Goal: Information Seeking & Learning: Compare options

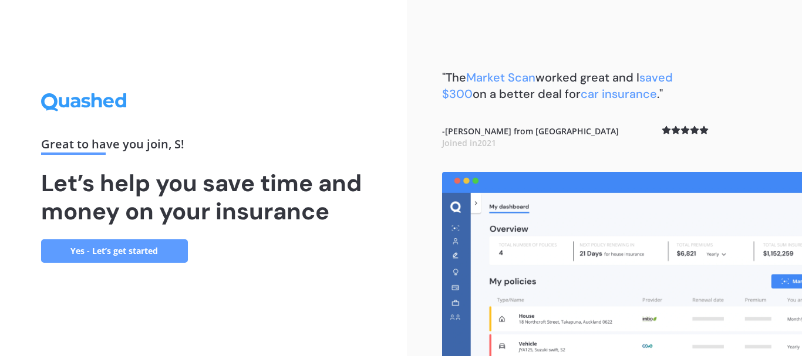
click at [166, 255] on link "Yes - Let’s get started" at bounding box center [114, 250] width 147 height 23
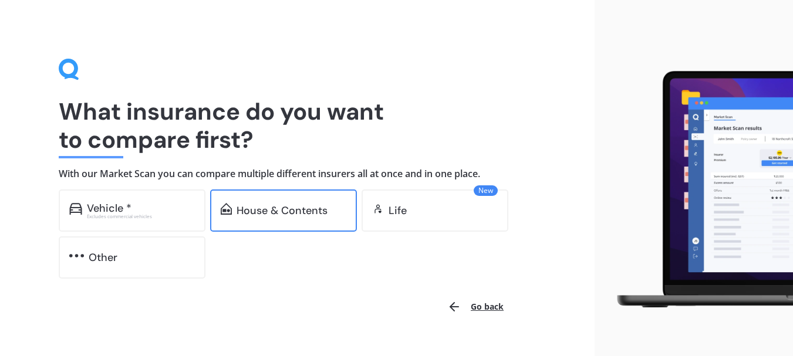
click at [275, 220] on div "House & Contents" at bounding box center [283, 211] width 147 height 42
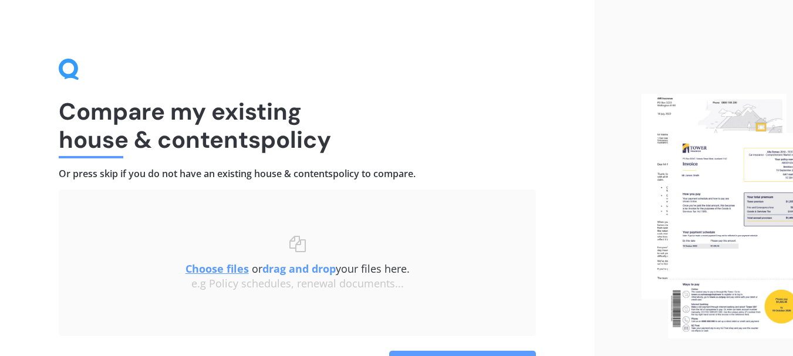
scroll to position [76, 0]
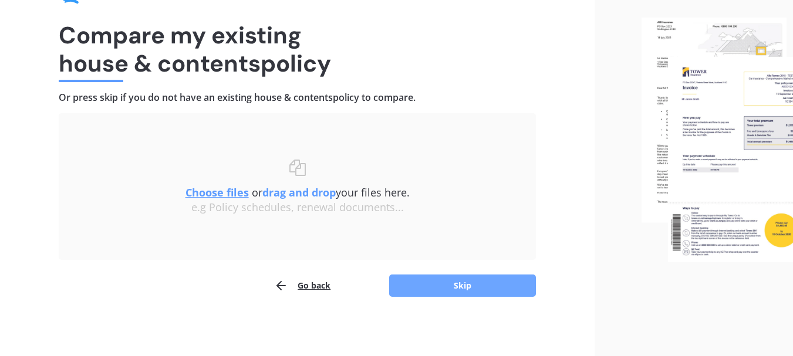
click at [447, 282] on button "Skip" at bounding box center [462, 286] width 147 height 22
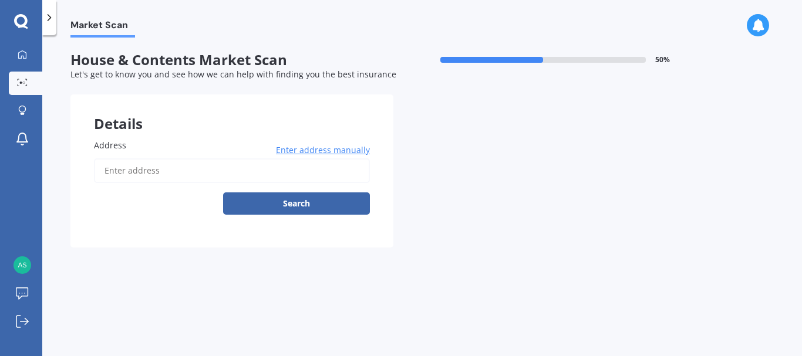
click at [146, 170] on input "Address" at bounding box center [232, 170] width 276 height 25
type input "[STREET_ADDRESS][PERSON_NAME]"
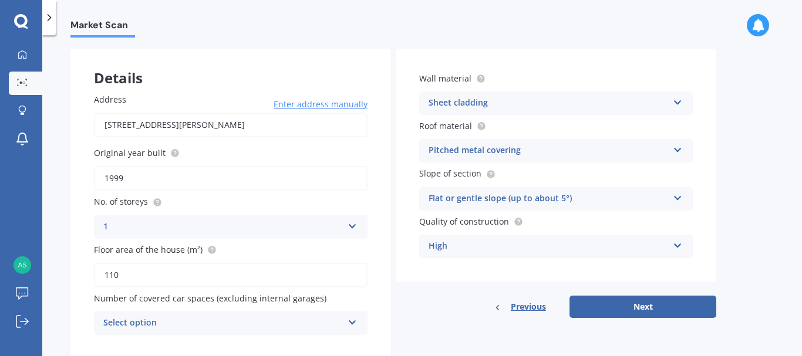
scroll to position [79, 0]
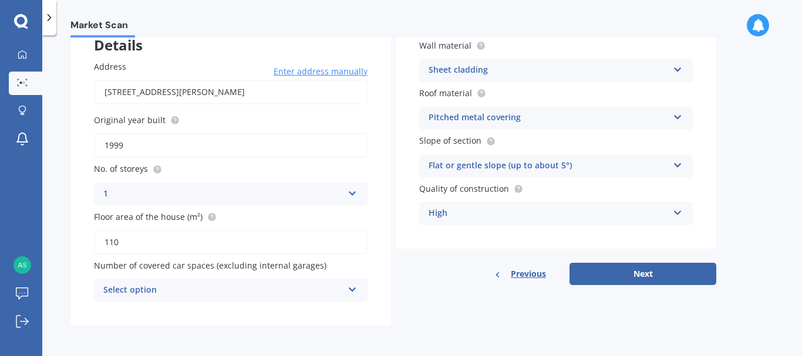
click at [349, 289] on icon at bounding box center [352, 287] width 10 height 8
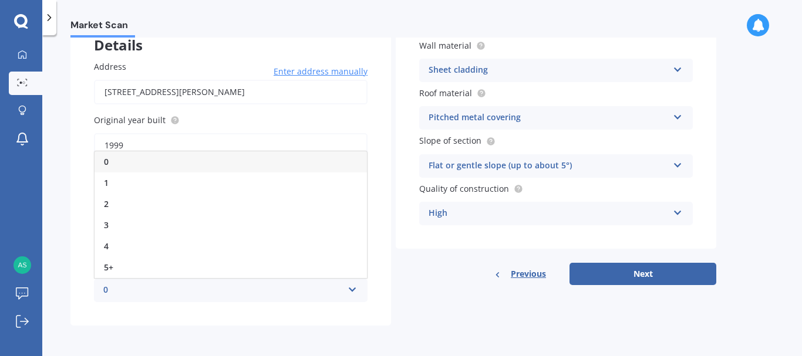
click at [212, 66] on label "Address" at bounding box center [228, 66] width 269 height 12
click at [212, 80] on input "[STREET_ADDRESS][PERSON_NAME]" at bounding box center [230, 92] width 273 height 25
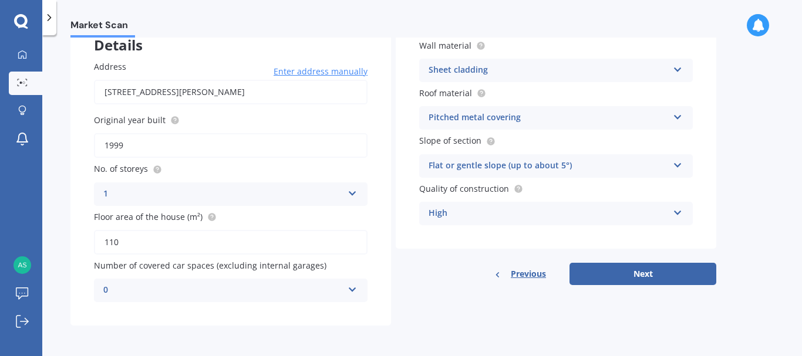
click at [210, 53] on div "Address [STREET_ADDRESS][PERSON_NAME] Enter address manually Search Original ye…" at bounding box center [230, 181] width 320 height 289
click at [180, 21] on div "Market Scan" at bounding box center [421, 19] width 759 height 38
click at [619, 272] on button "Next" at bounding box center [642, 274] width 147 height 22
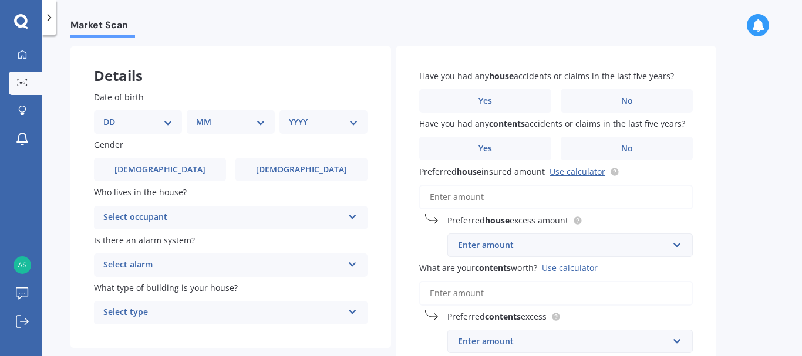
scroll to position [43, 0]
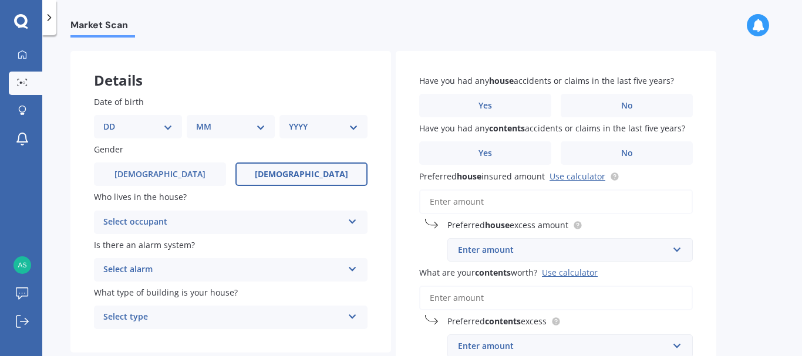
click at [299, 172] on span "[DEMOGRAPHIC_DATA]" at bounding box center [301, 175] width 93 height 10
click at [0, 0] on input "[DEMOGRAPHIC_DATA]" at bounding box center [0, 0] width 0 height 0
click at [355, 221] on icon at bounding box center [352, 219] width 10 height 8
click at [246, 246] on div "Owner" at bounding box center [230, 245] width 272 height 21
click at [354, 271] on icon at bounding box center [352, 267] width 10 height 8
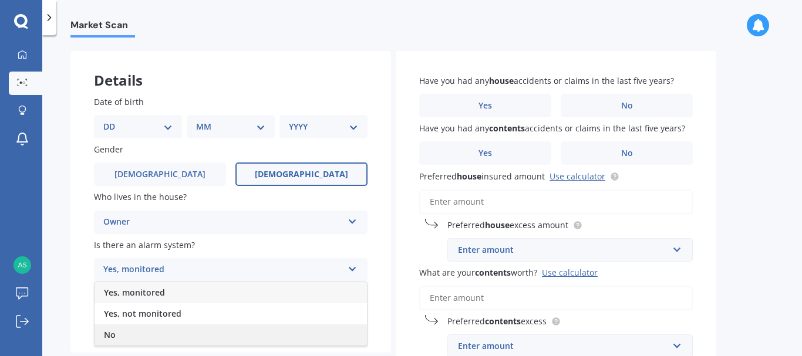
click at [123, 333] on div "No" at bounding box center [230, 335] width 272 height 21
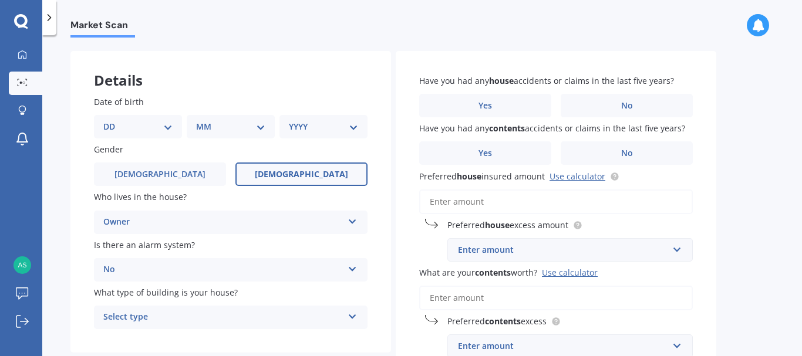
click at [353, 319] on icon at bounding box center [352, 314] width 10 height 8
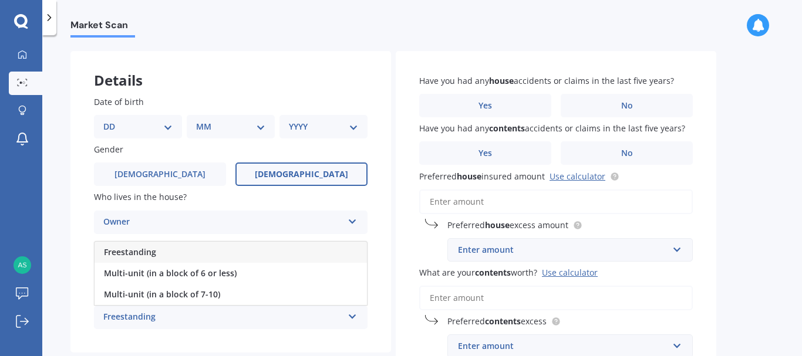
click at [233, 255] on div "Freestanding" at bounding box center [230, 252] width 272 height 21
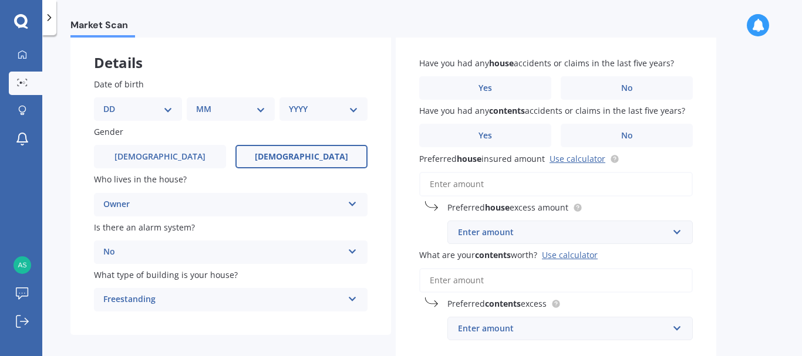
scroll to position [65, 0]
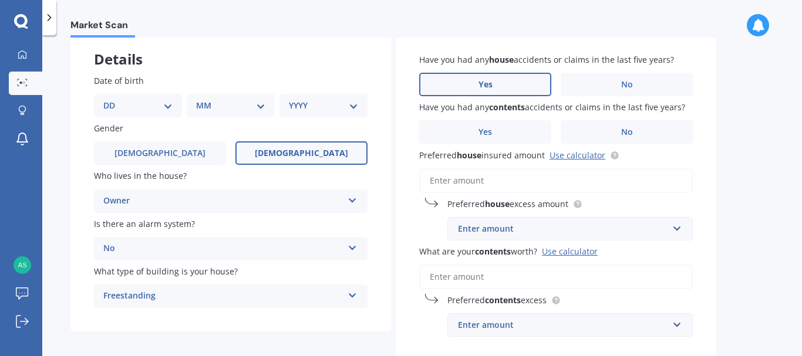
click at [484, 77] on label "Yes" at bounding box center [485, 84] width 132 height 23
click at [0, 0] on input "Yes" at bounding box center [0, 0] width 0 height 0
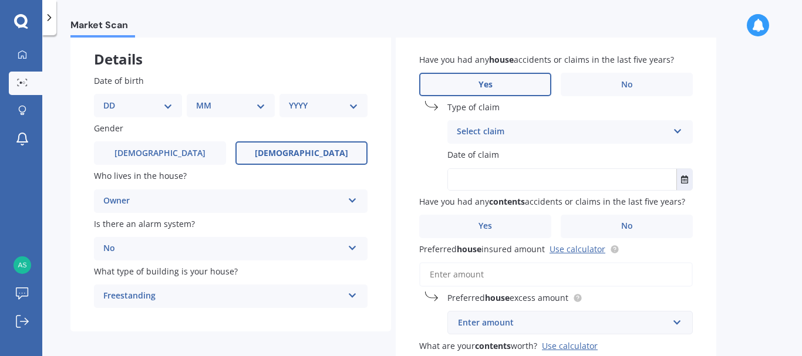
click at [676, 129] on icon at bounding box center [678, 129] width 10 height 8
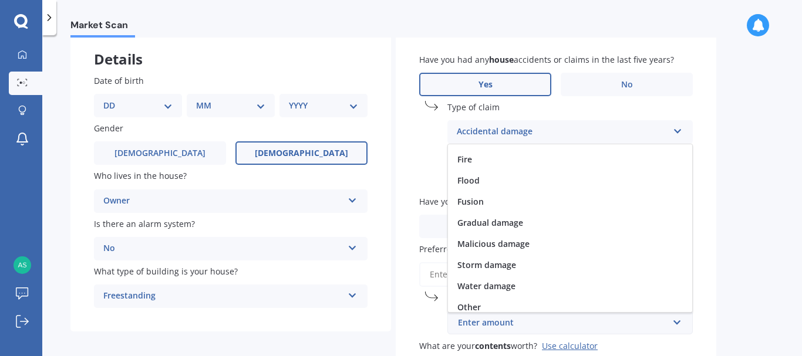
scroll to position [86, 0]
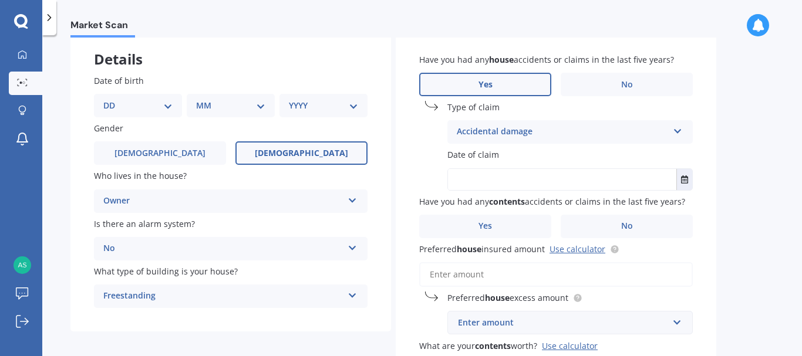
click at [764, 136] on div "Market Scan House & Contents Market Scan 70 % Let's get to know you and see how…" at bounding box center [421, 198] width 759 height 321
click at [170, 105] on select "DD 01 02 03 04 05 06 07 08 09 10 11 12 13 14 15 16 17 18 19 20 21 22 23 24 25 2…" at bounding box center [137, 105] width 69 height 13
select select "15"
click at [113, 99] on select "DD 01 02 03 04 05 06 07 08 09 10 11 12 13 14 15 16 17 18 19 20 21 22 23 24 25 2…" at bounding box center [137, 105] width 69 height 13
click at [262, 107] on select "MM 01 02 03 04 05 06 07 08 09 10 11 12" at bounding box center [233, 105] width 65 height 13
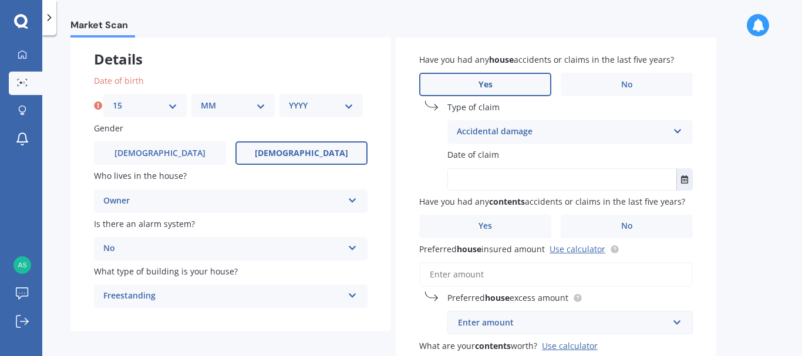
select select "08"
click at [201, 99] on select "MM 01 02 03 04 05 06 07 08 09 10 11 12" at bounding box center [233, 105] width 65 height 13
click at [350, 104] on select "YYYY 2009 2008 2007 2006 2005 2004 2003 2002 2001 2000 1999 1998 1997 1996 1995…" at bounding box center [321, 105] width 65 height 13
select select "1946"
click at [289, 99] on select "YYYY 2009 2008 2007 2006 2005 2004 2003 2002 2001 2000 1999 1998 1997 1996 1995…" at bounding box center [321, 105] width 65 height 13
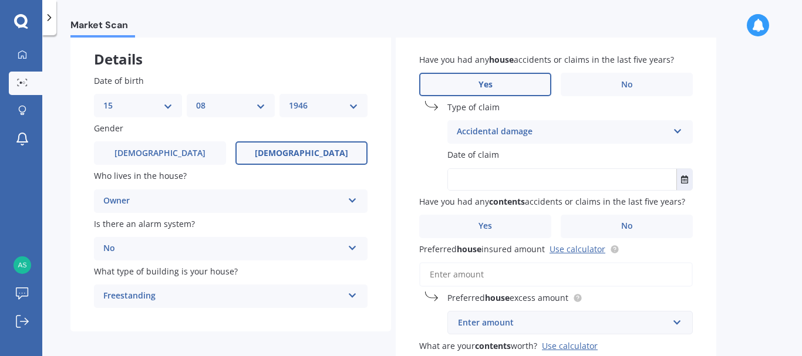
click at [676, 130] on icon at bounding box center [678, 129] width 10 height 8
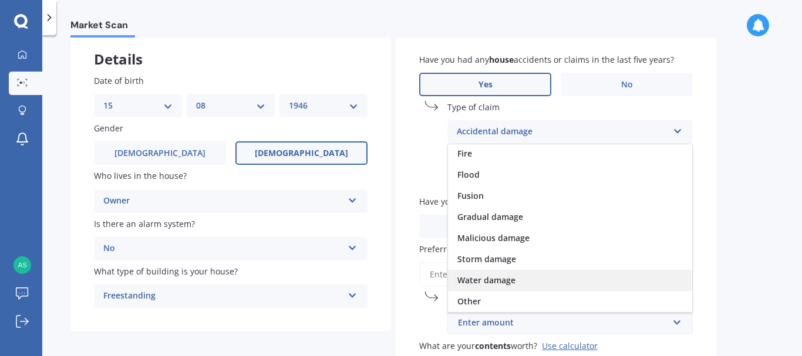
click at [511, 278] on span "Water damage" at bounding box center [486, 280] width 58 height 11
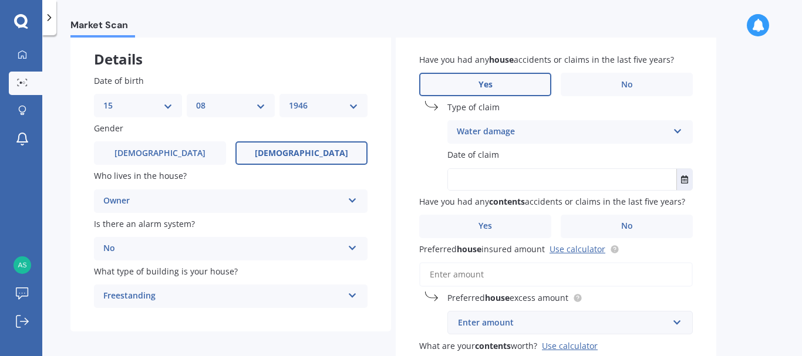
click at [576, 175] on input "text" at bounding box center [562, 179] width 228 height 21
click at [683, 186] on button "Select date" at bounding box center [684, 179] width 16 height 21
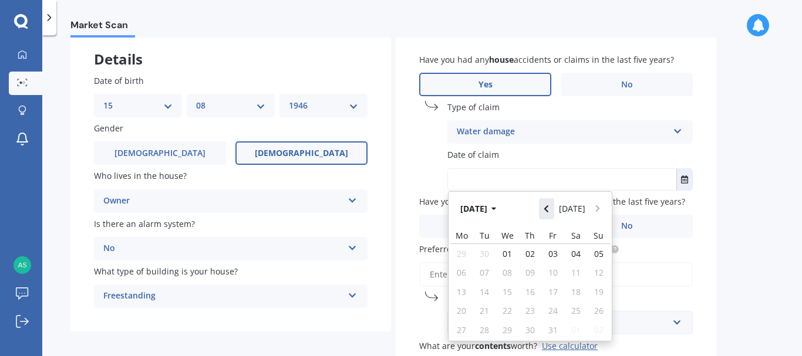
click at [548, 207] on icon "Navigate back" at bounding box center [545, 209] width 5 height 8
click at [485, 253] on span "01" at bounding box center [483, 253] width 9 height 11
type input "[DATE]"
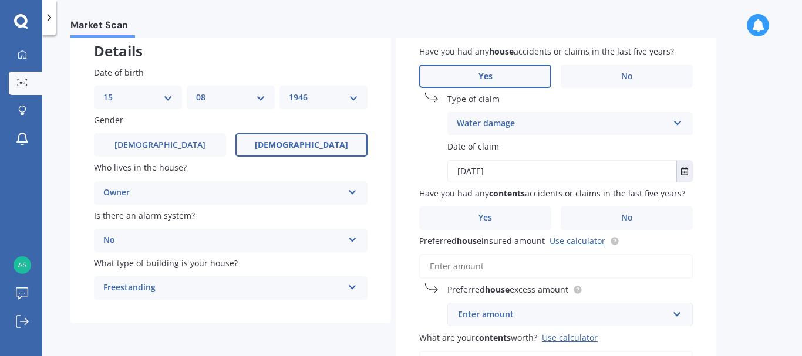
scroll to position [60, 0]
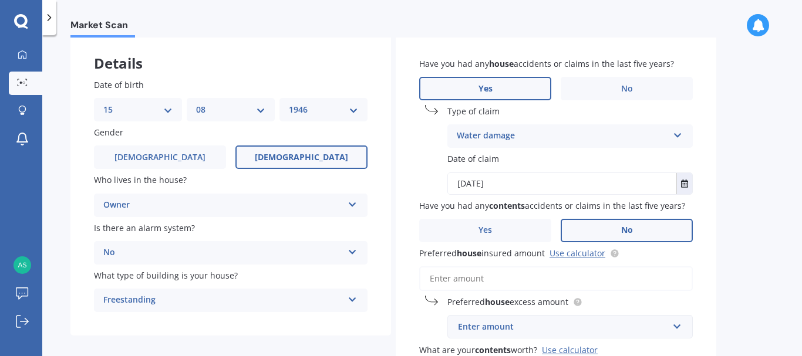
click at [629, 231] on span "No" at bounding box center [627, 230] width 12 height 10
click at [0, 0] on input "No" at bounding box center [0, 0] width 0 height 0
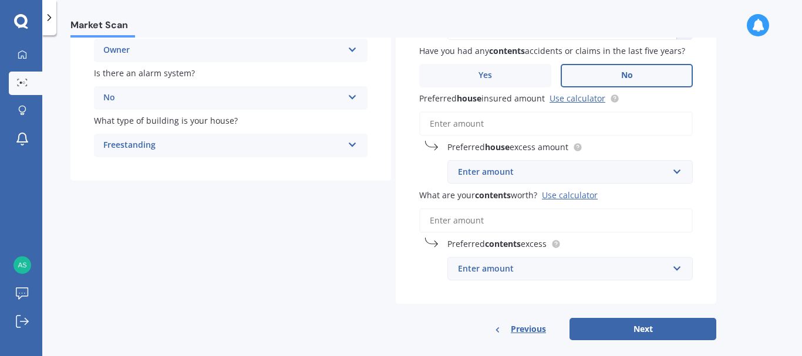
scroll to position [225, 0]
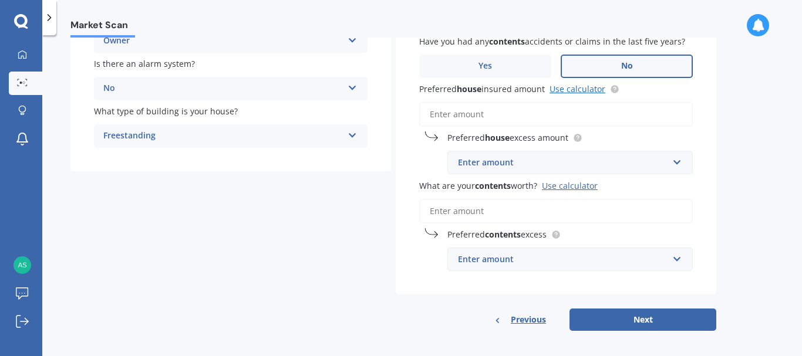
click at [585, 90] on link "Use calculator" at bounding box center [577, 88] width 56 height 11
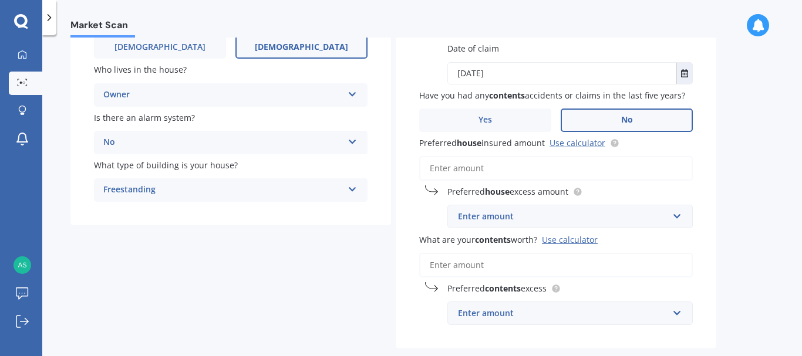
scroll to position [165, 0]
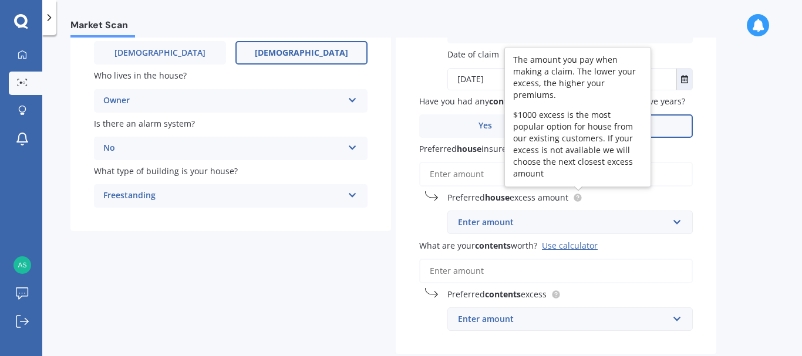
click at [579, 196] on icon at bounding box center [577, 197] width 2 height 2
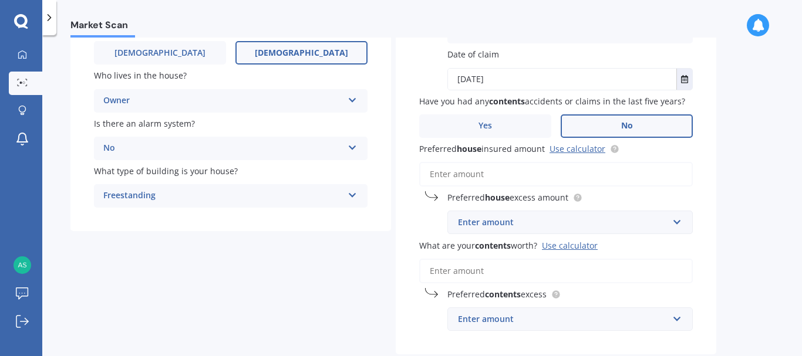
click at [536, 218] on div "Enter amount" at bounding box center [563, 222] width 210 height 13
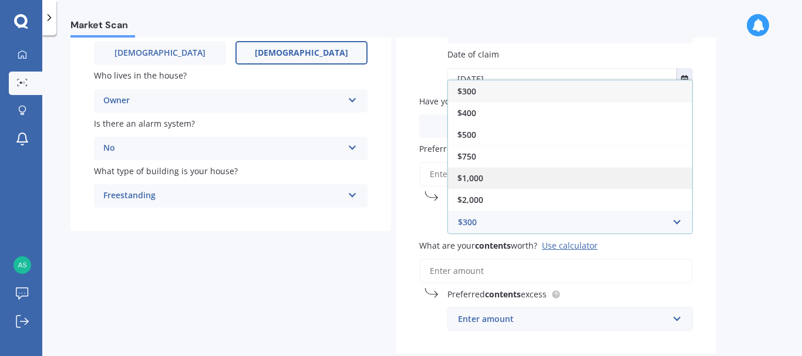
click at [499, 172] on div "$1,000" at bounding box center [570, 178] width 244 height 22
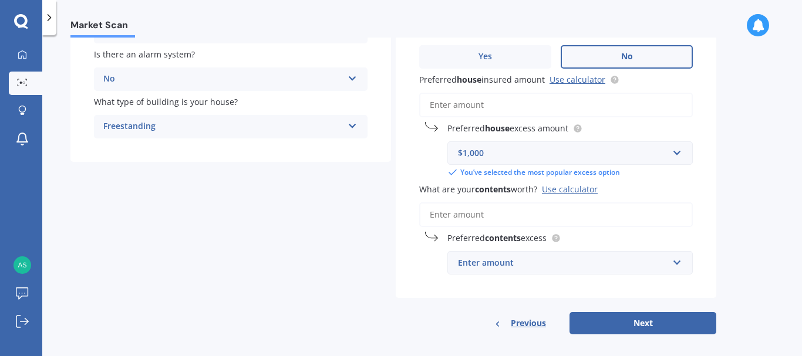
scroll to position [243, 0]
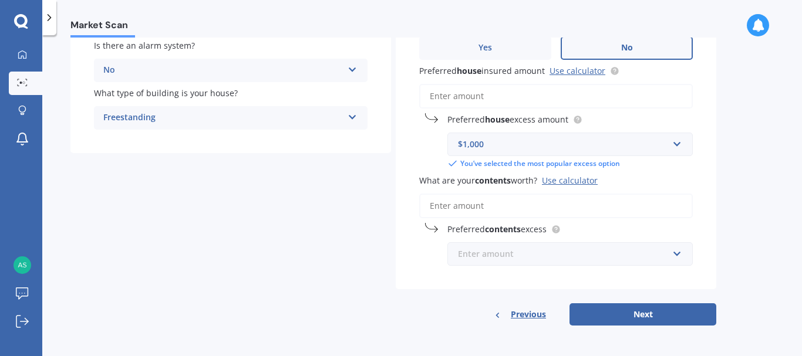
click at [678, 259] on input "text" at bounding box center [565, 254] width 235 height 22
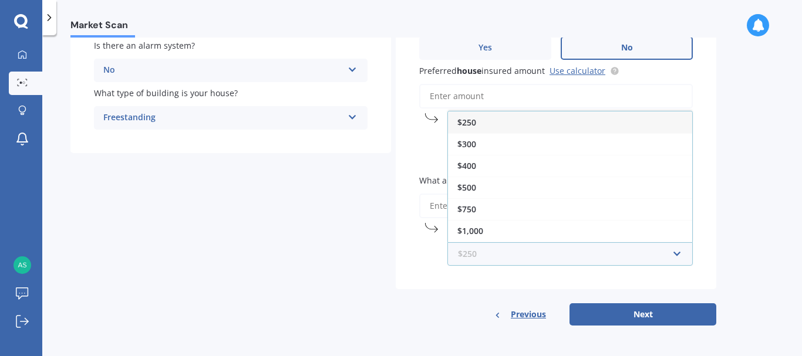
scroll to position [21, 0]
click at [766, 106] on div "Market Scan House & Contents Market Scan 70 % Let's get to know you and see how…" at bounding box center [421, 198] width 759 height 321
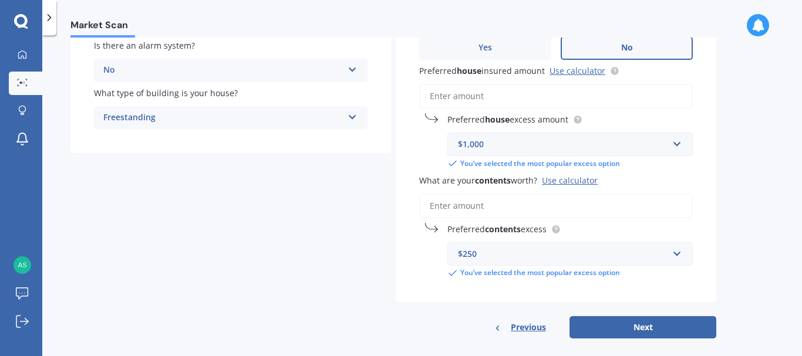
click at [509, 202] on input "What are your contents worth? Use calculator" at bounding box center [555, 206] width 273 height 25
click at [556, 179] on div "Use calculator" at bounding box center [570, 180] width 56 height 11
click at [556, 194] on input "What are your contents worth? Use calculator" at bounding box center [555, 206] width 273 height 25
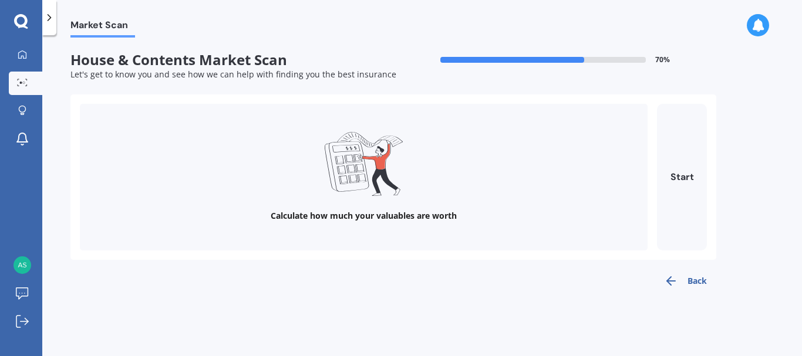
scroll to position [0, 0]
click at [684, 173] on button "Start" at bounding box center [682, 177] width 50 height 147
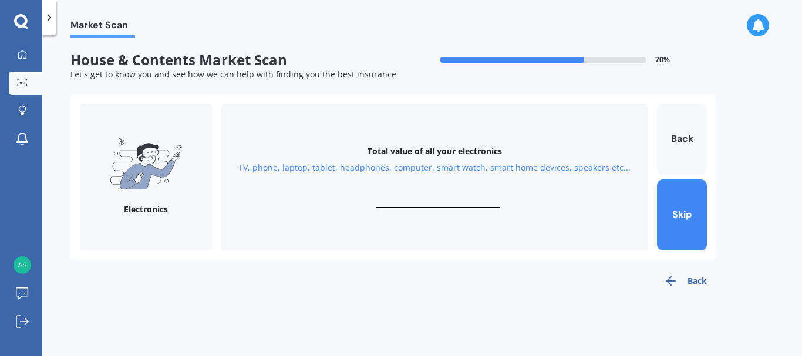
click at [465, 197] on input "text" at bounding box center [438, 202] width 124 height 11
type input "$2,700"
click at [680, 218] on button "Next" at bounding box center [682, 215] width 50 height 71
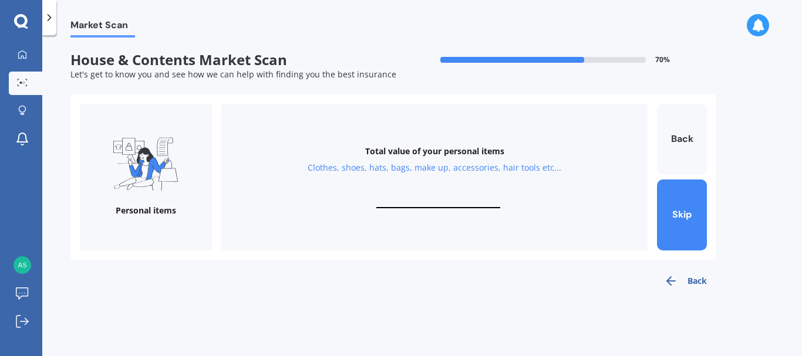
click at [444, 198] on input "text" at bounding box center [438, 202] width 124 height 11
type input "$4,000"
click at [688, 208] on button "Next" at bounding box center [682, 215] width 50 height 71
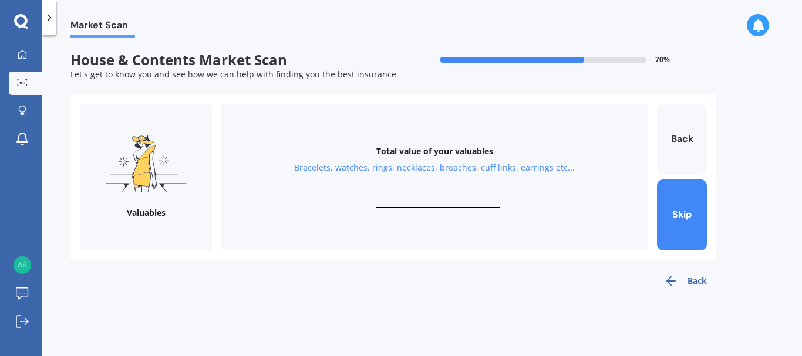
click at [424, 197] on input "text" at bounding box center [438, 202] width 124 height 11
type input "$400"
click at [693, 207] on button "Next" at bounding box center [682, 215] width 50 height 71
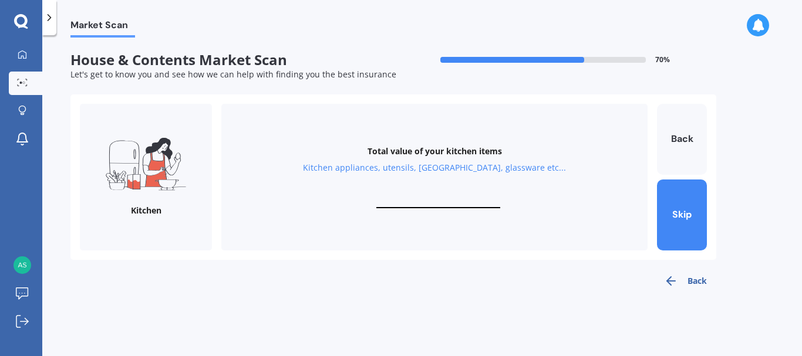
click at [441, 200] on input "text" at bounding box center [438, 202] width 124 height 11
type input "$1"
type input "$2,000"
click at [688, 219] on button "Next" at bounding box center [682, 215] width 50 height 71
click at [437, 202] on input "text" at bounding box center [438, 202] width 124 height 11
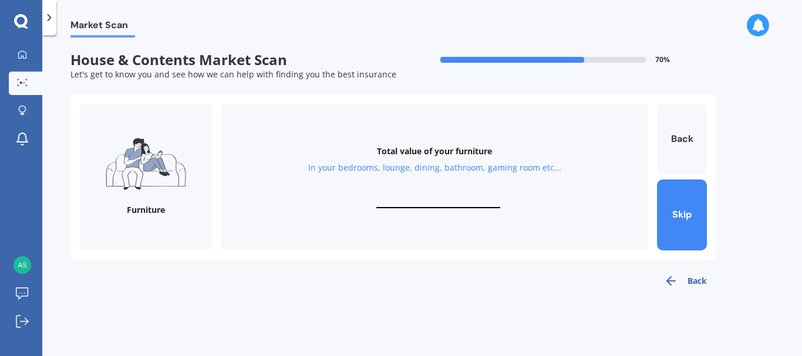
click at [437, 202] on input "text" at bounding box center [438, 202] width 124 height 11
type input "$6,000"
click at [666, 209] on button "Next" at bounding box center [682, 215] width 50 height 71
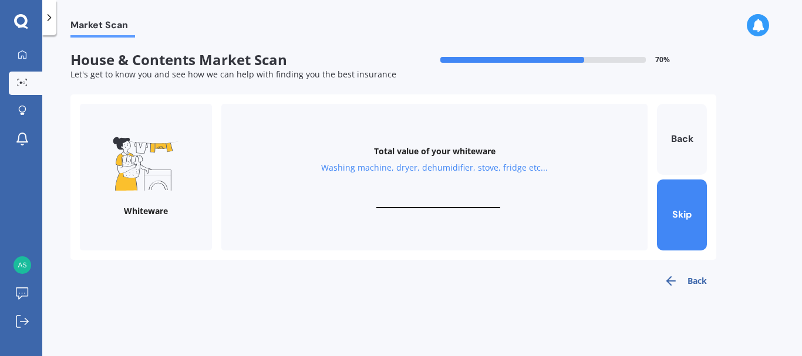
click at [435, 197] on div "Total value of your whiteware Washing machine, dryer, dehumidifier, stove, frid…" at bounding box center [434, 177] width 426 height 147
click at [436, 205] on input "text" at bounding box center [438, 202] width 124 height 11
type input "$1"
type input "$1,800"
click at [698, 218] on button "Next" at bounding box center [682, 215] width 50 height 71
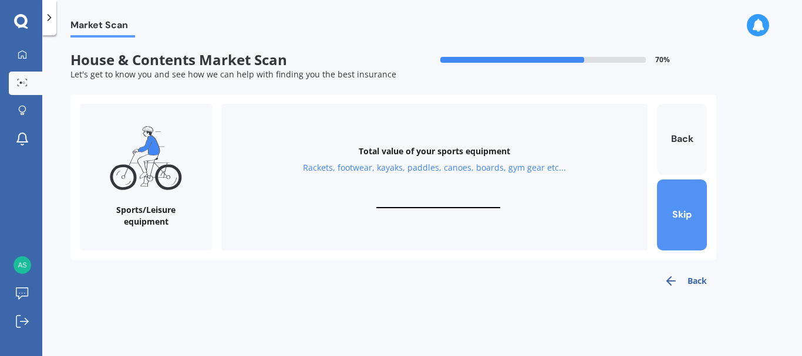
click at [698, 218] on button "Skip" at bounding box center [682, 215] width 50 height 71
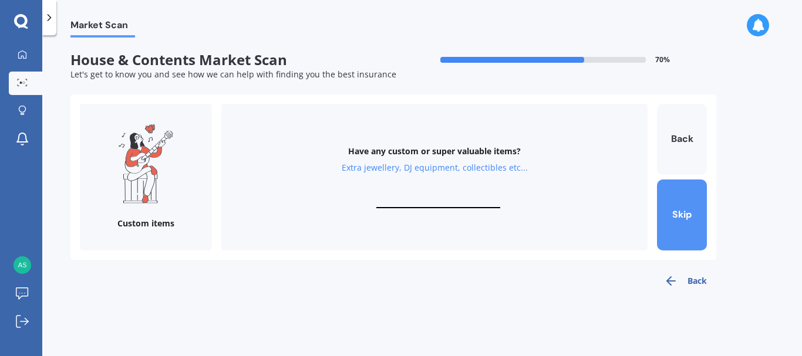
click at [698, 218] on button "Skip" at bounding box center [682, 215] width 50 height 71
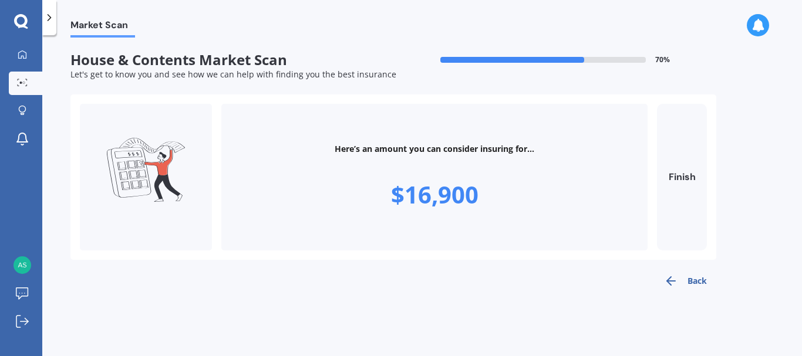
click at [698, 284] on button "Back" at bounding box center [685, 280] width 62 height 23
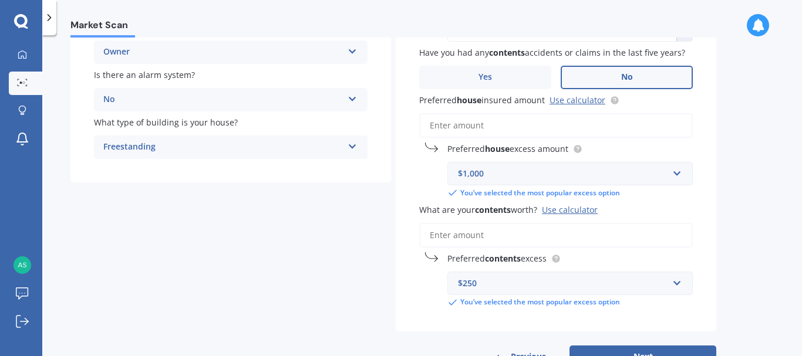
scroll to position [217, 0]
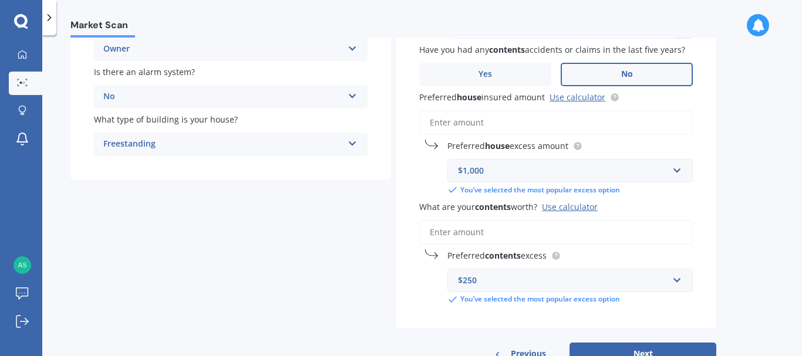
click at [454, 238] on input "What are your contents worth? Use calculator" at bounding box center [555, 232] width 273 height 25
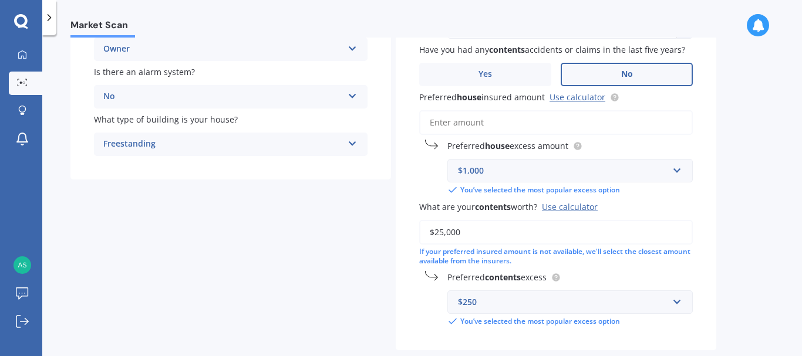
scroll to position [278, 0]
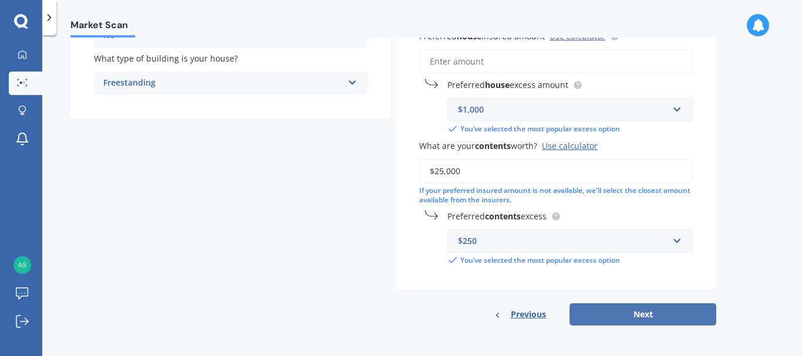
type input "$25,000"
click at [622, 315] on button "Next" at bounding box center [642, 314] width 147 height 22
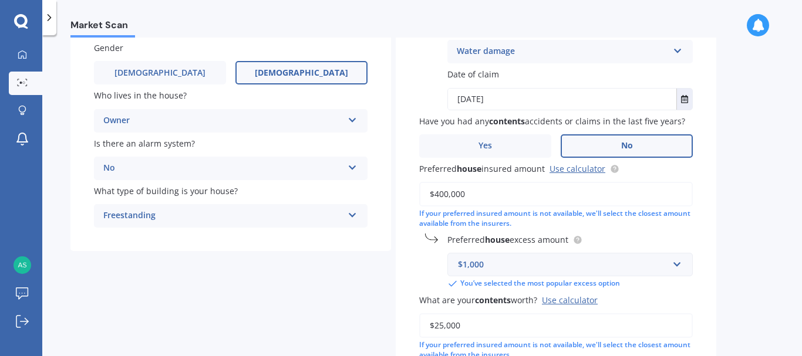
scroll to position [300, 0]
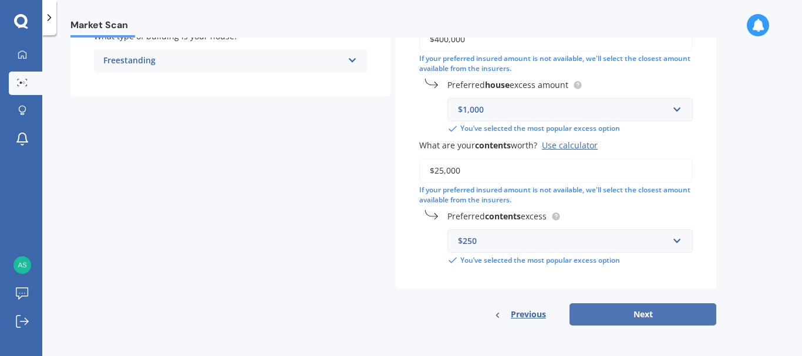
type input "$400,000"
click at [629, 315] on button "Next" at bounding box center [642, 314] width 147 height 22
select select "15"
select select "08"
select select "1946"
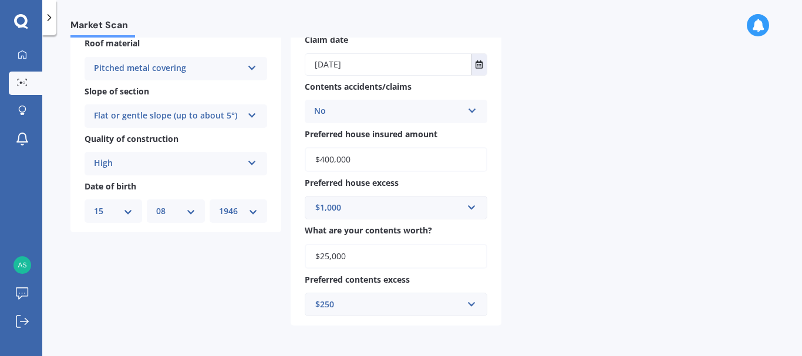
scroll to position [0, 0]
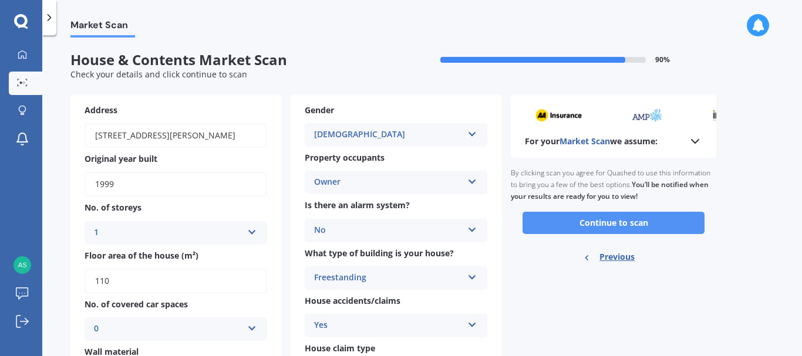
click at [614, 222] on button "Continue to scan" at bounding box center [613, 223] width 182 height 22
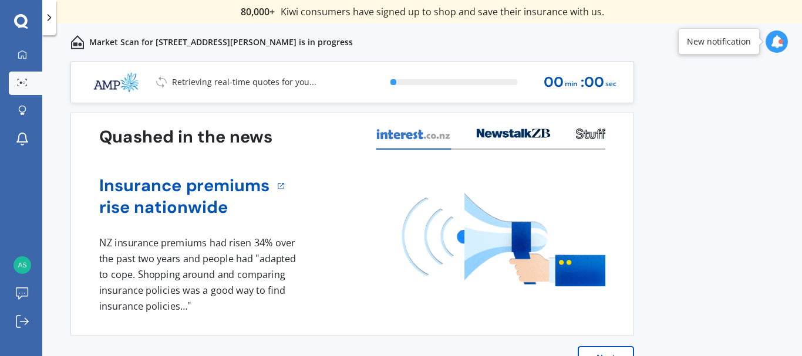
scroll to position [25, 0]
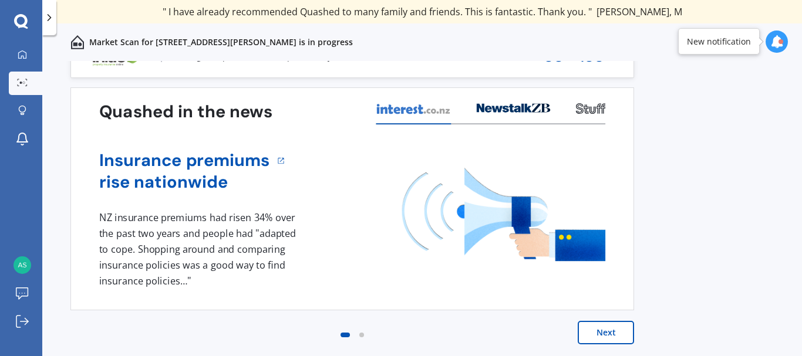
click at [591, 334] on button "Next" at bounding box center [605, 332] width 56 height 23
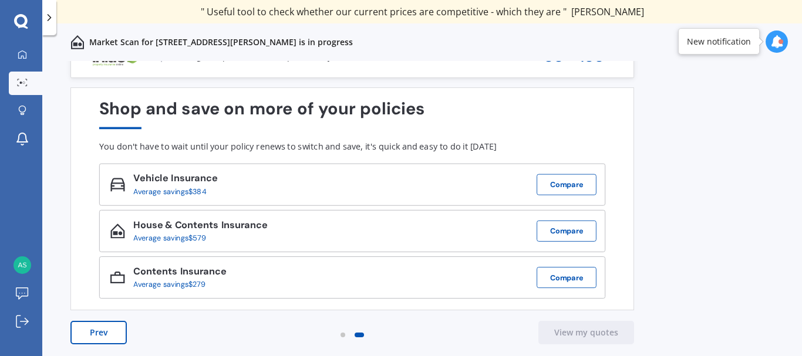
scroll to position [0, 0]
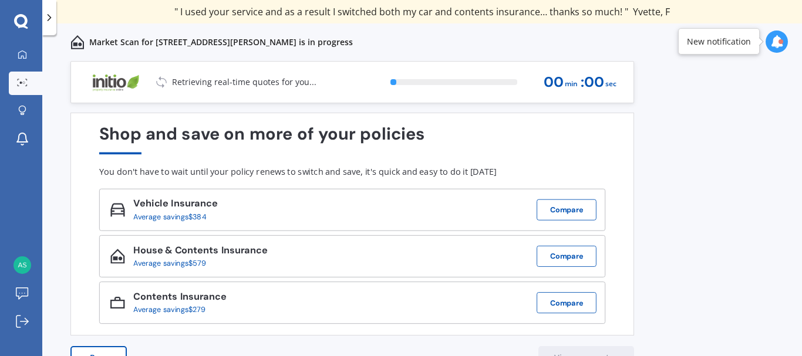
click at [735, 183] on div "Previous 80,000+ [DEMOGRAPHIC_DATA] consumers have signed up to shop and save t…" at bounding box center [421, 221] width 759 height 321
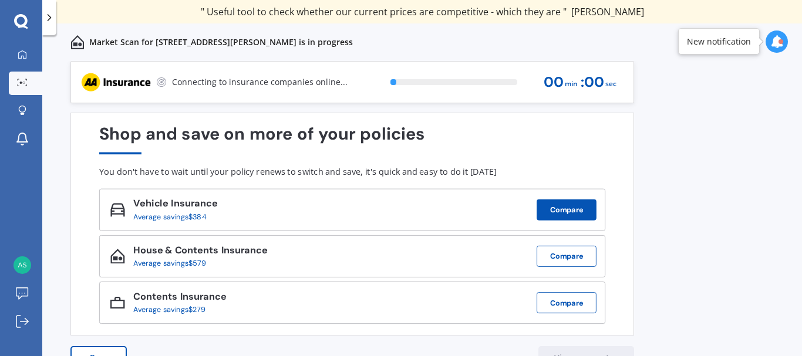
click at [570, 212] on button "Compare" at bounding box center [566, 210] width 60 height 21
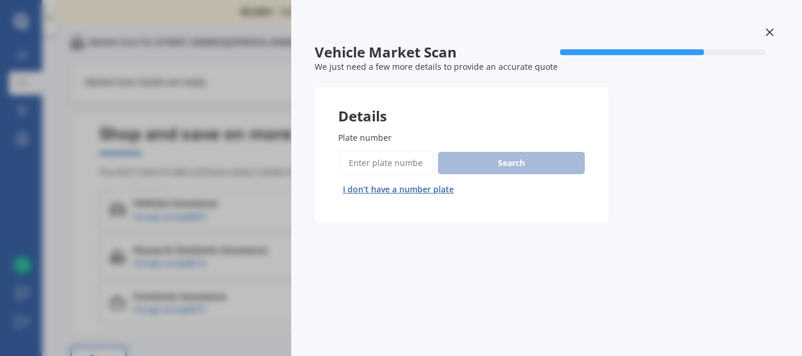
click at [771, 31] on icon at bounding box center [769, 32] width 8 height 8
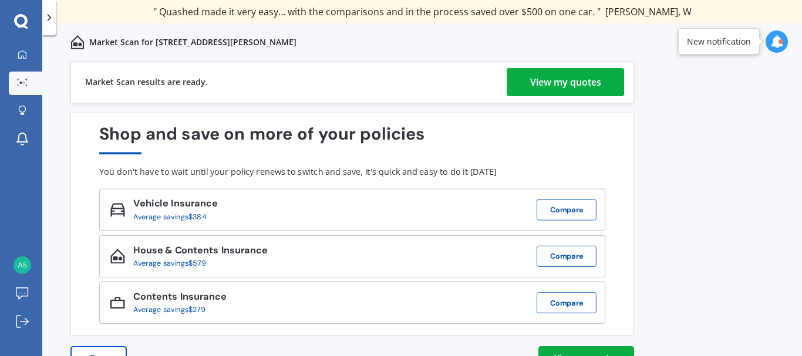
click at [593, 82] on div "View my quotes" at bounding box center [565, 82] width 71 height 28
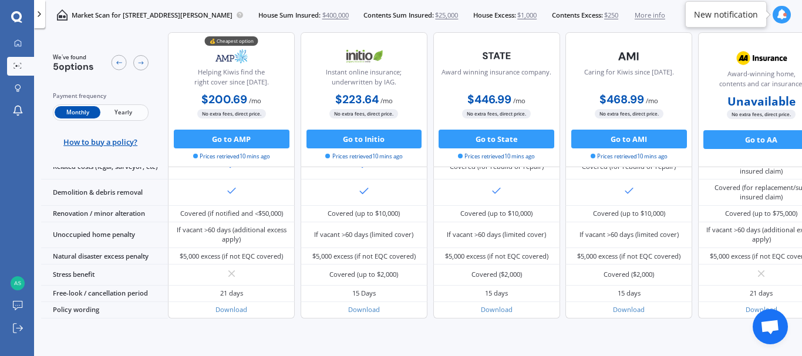
scroll to position [518, 0]
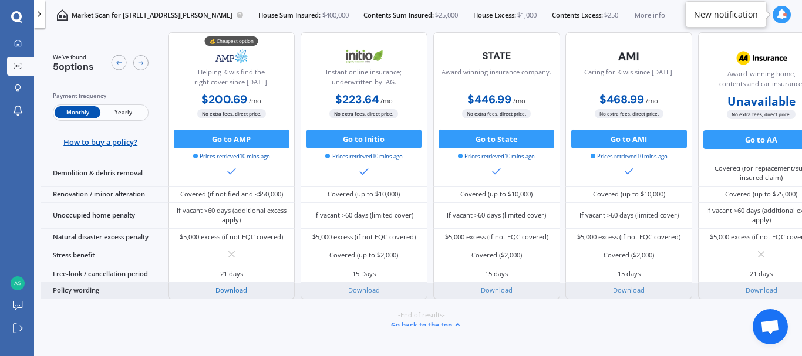
click at [230, 295] on link "Download" at bounding box center [231, 290] width 32 height 9
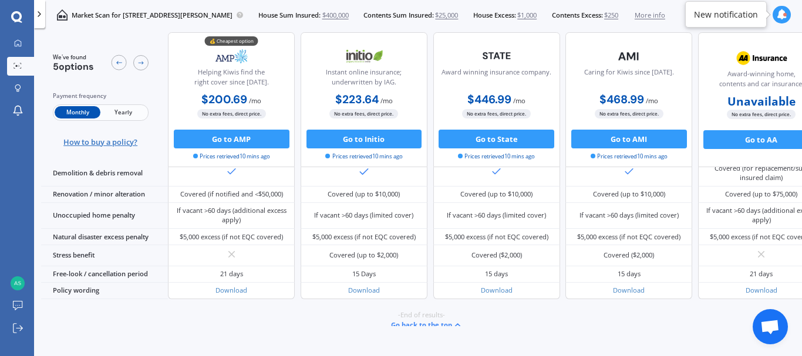
click at [103, 142] on span "How to buy a policy?" at bounding box center [100, 141] width 74 height 9
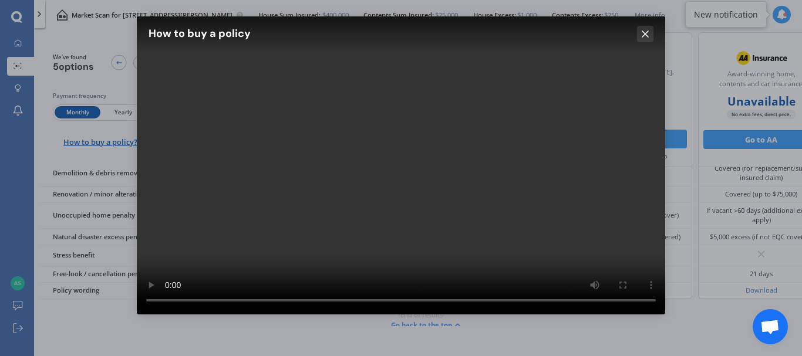
click at [648, 33] on icon at bounding box center [645, 34] width 12 height 12
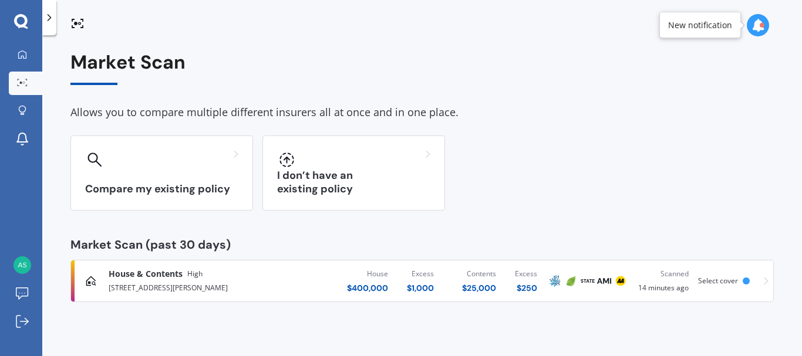
click at [712, 124] on div "Market Scan Allows you to compare multiple different insurers all at once and i…" at bounding box center [421, 177] width 703 height 251
click at [799, 351] on div "Market Scan Allows you to compare multiple different insurers all at once and i…" at bounding box center [421, 198] width 759 height 321
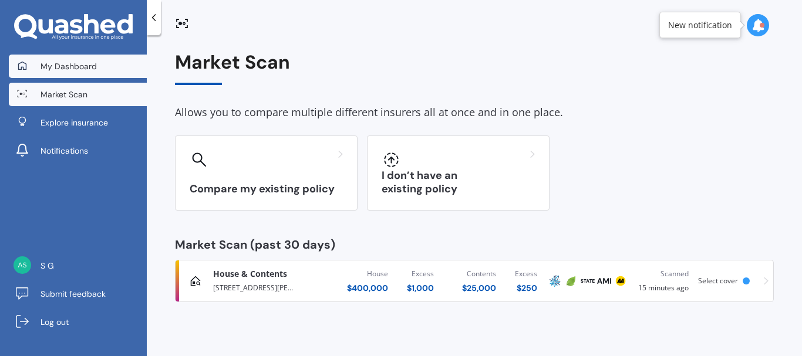
click at [69, 68] on span "My Dashboard" at bounding box center [68, 66] width 56 height 12
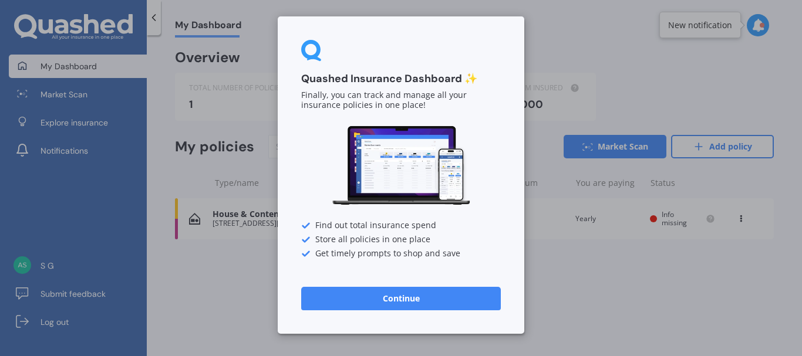
click at [393, 295] on button "Continue" at bounding box center [401, 298] width 200 height 23
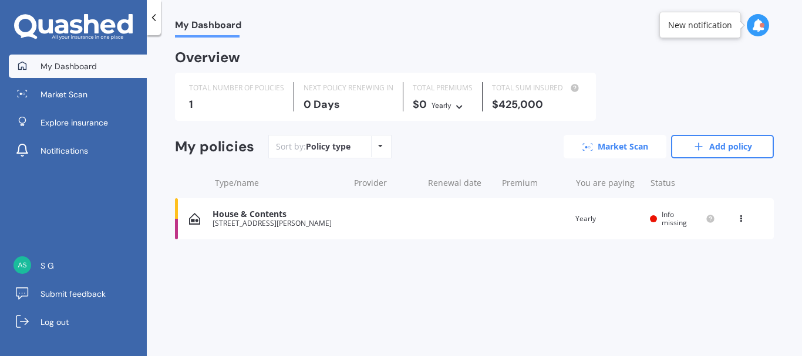
click at [627, 144] on link "Market Scan" at bounding box center [614, 146] width 103 height 23
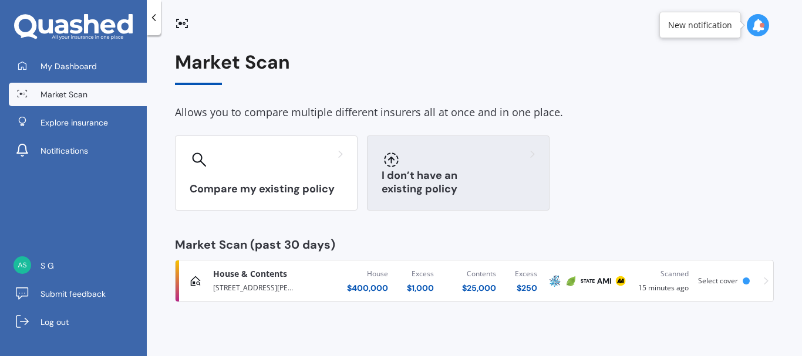
click at [486, 183] on h3 "I don’t have an existing policy" at bounding box center [457, 182] width 153 height 27
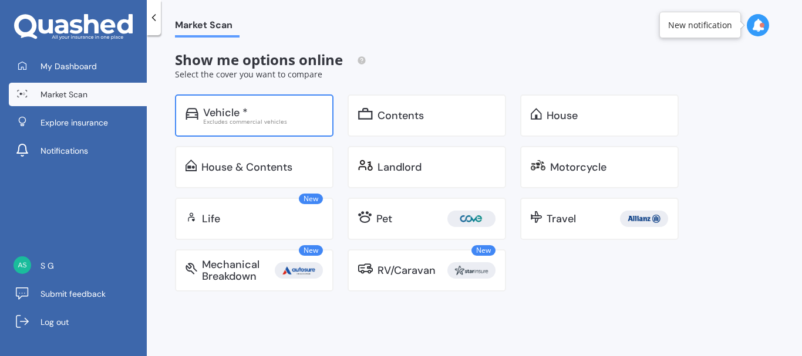
click at [253, 113] on div "Vehicle *" at bounding box center [263, 113] width 120 height 12
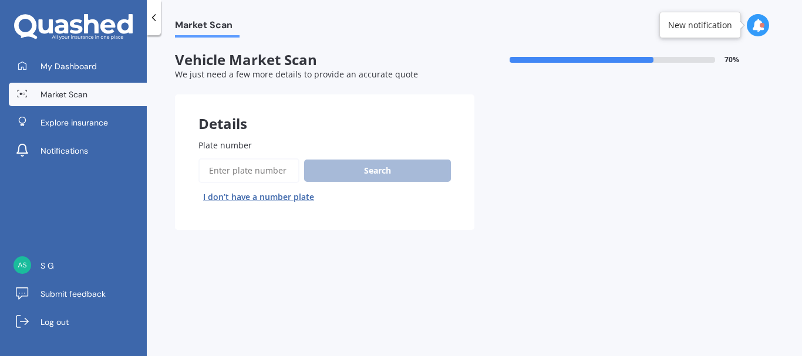
click at [242, 171] on input "Plate number" at bounding box center [248, 170] width 101 height 25
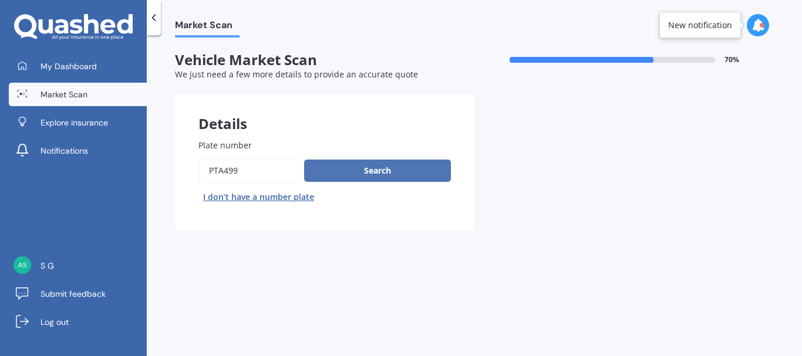
type input "PTA499"
click at [358, 174] on button "Search" at bounding box center [377, 171] width 147 height 22
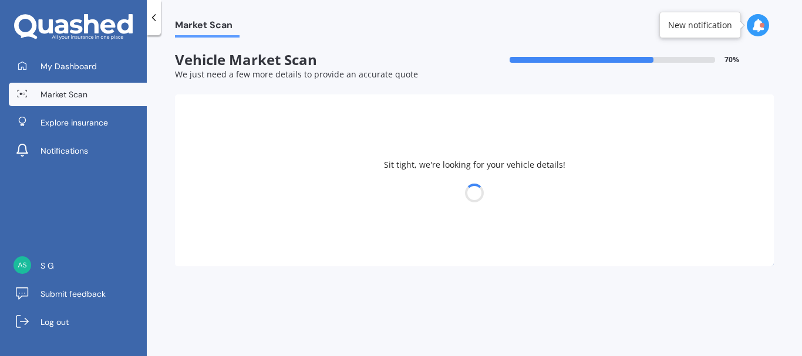
select select "MAZDA"
select select "DEMIO"
select select "15"
select select "08"
select select "1946"
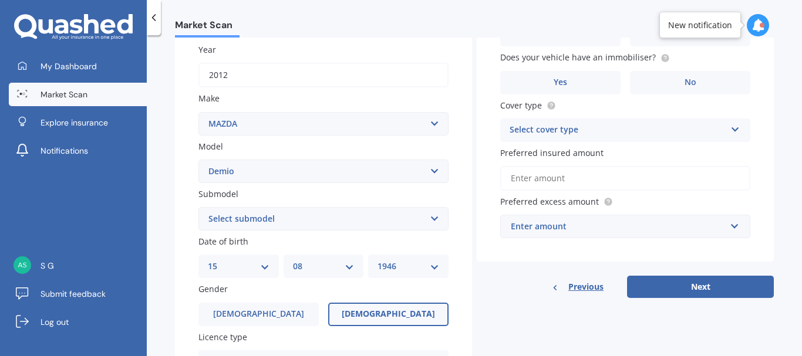
scroll to position [191, 0]
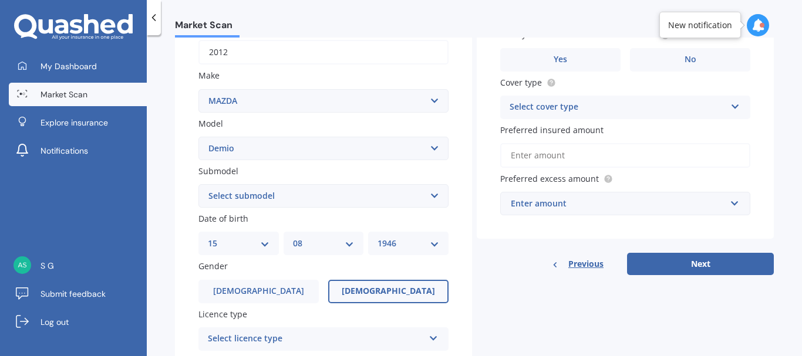
click at [429, 194] on select "Select submodel (All) Diesel Petrol XD Touring Turbo Diesel" at bounding box center [323, 195] width 250 height 23
select select "PETROL"
click at [198, 184] on select "Select submodel (All) Diesel Petrol XD Touring Turbo Diesel" at bounding box center [323, 195] width 250 height 23
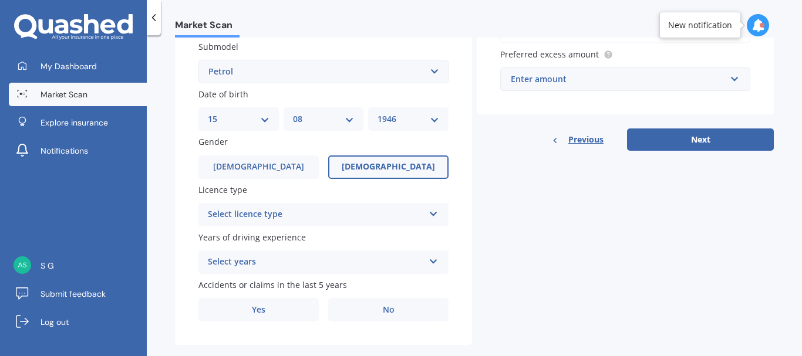
scroll to position [335, 0]
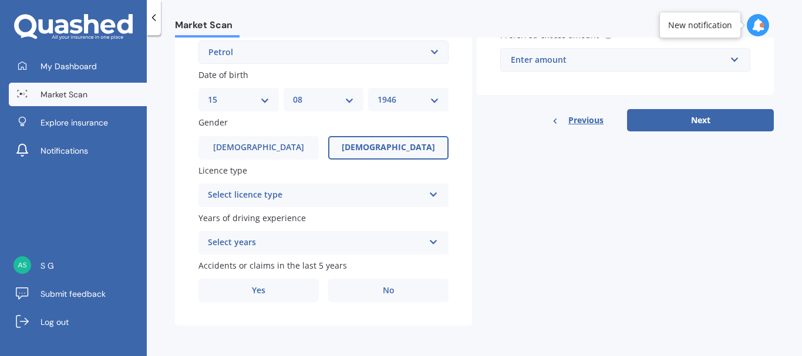
click at [430, 194] on icon at bounding box center [433, 192] width 10 height 8
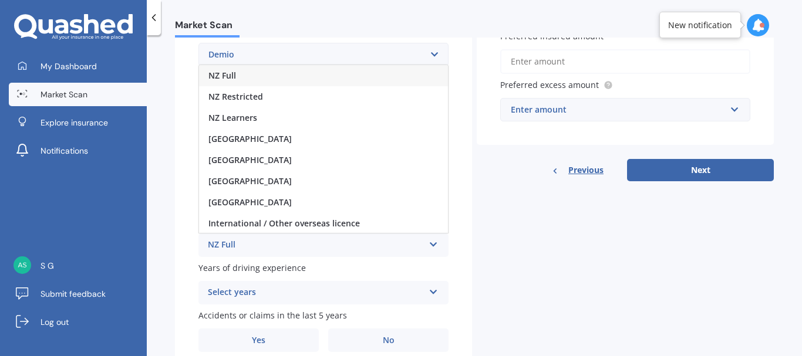
scroll to position [282, 0]
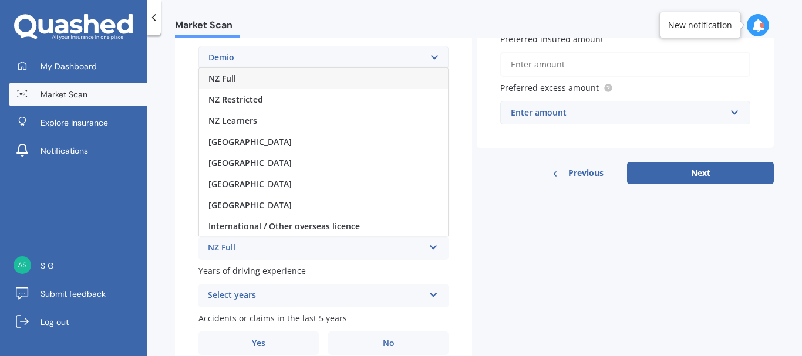
click at [305, 80] on div "NZ Full" at bounding box center [323, 78] width 249 height 21
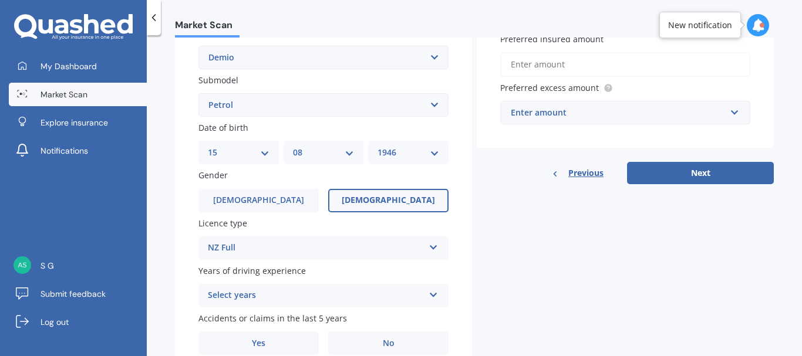
click at [425, 298] on div "Select years 5 or more years 4 years 3 years 2 years 1 year" at bounding box center [323, 295] width 250 height 23
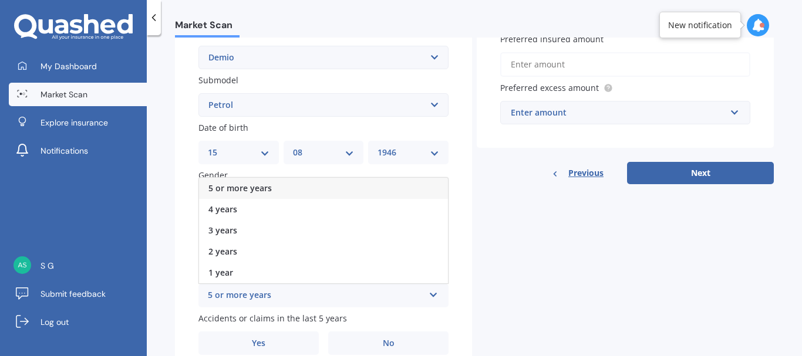
click at [408, 188] on div "5 or more years" at bounding box center [323, 188] width 249 height 21
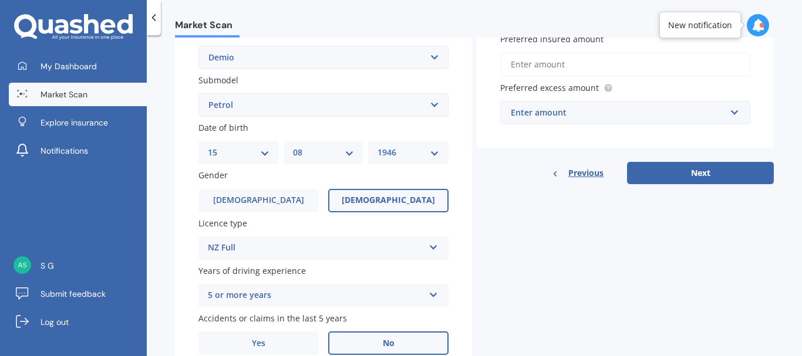
click at [399, 337] on label "No" at bounding box center [388, 343] width 120 height 23
click at [0, 0] on input "No" at bounding box center [0, 0] width 0 height 0
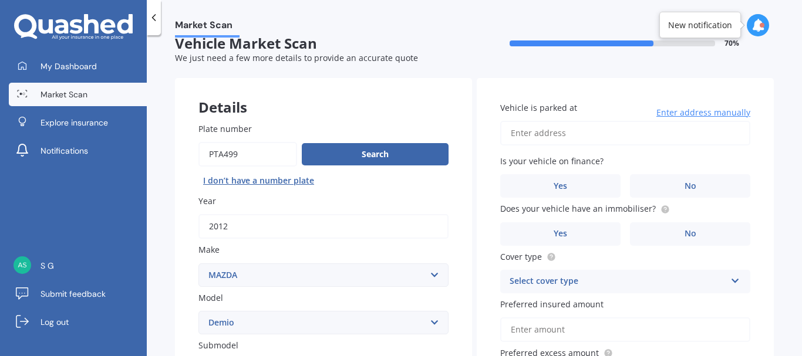
scroll to position [12, 0]
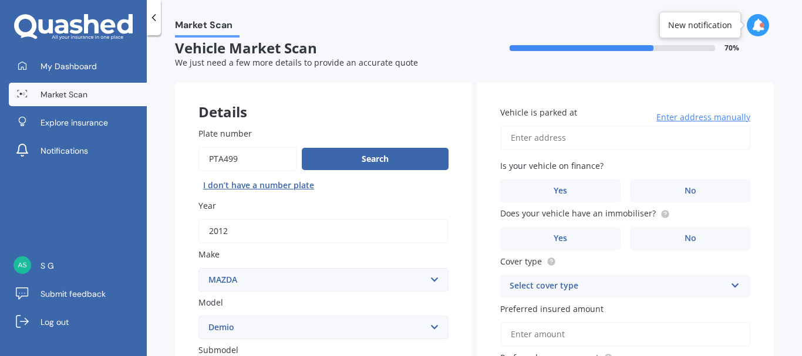
click at [535, 139] on input "Vehicle is parked at" at bounding box center [625, 138] width 250 height 25
type input "[STREET_ADDRESS][PERSON_NAME]"
click at [693, 188] on label "No" at bounding box center [690, 190] width 120 height 23
click at [0, 0] on input "No" at bounding box center [0, 0] width 0 height 0
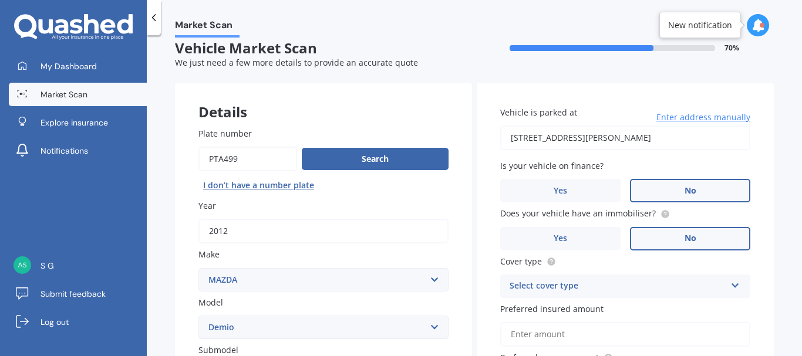
click at [687, 242] on span "No" at bounding box center [690, 239] width 12 height 10
click at [0, 0] on input "No" at bounding box center [0, 0] width 0 height 0
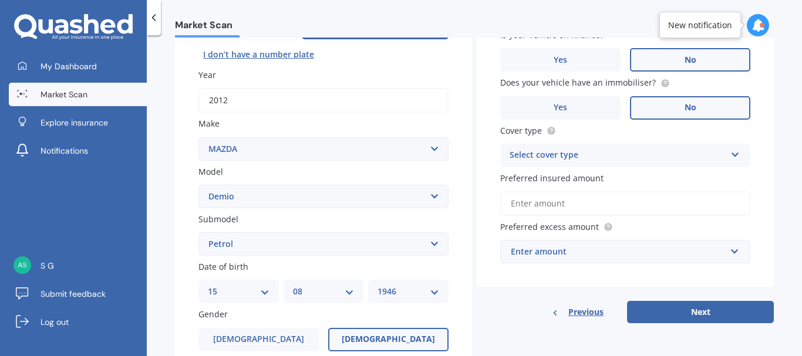
scroll to position [162, 0]
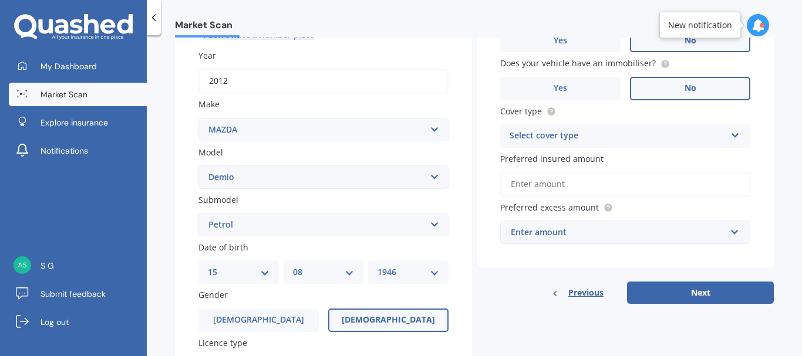
click at [730, 132] on icon at bounding box center [735, 133] width 10 height 8
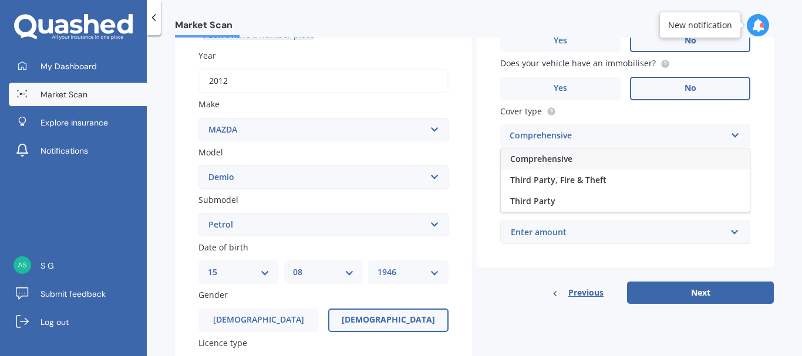
click at [615, 157] on div "Comprehensive" at bounding box center [625, 158] width 249 height 21
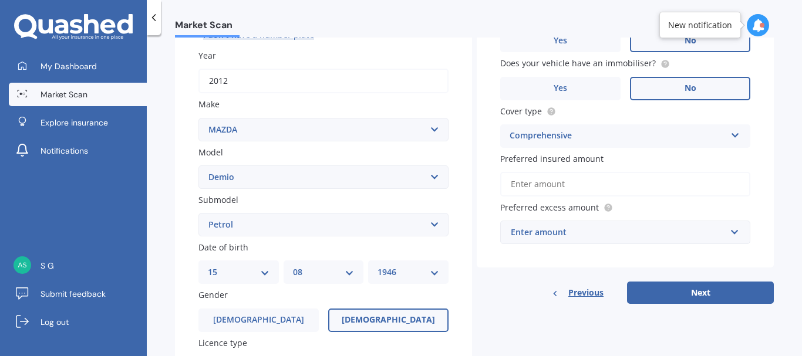
click at [564, 184] on input "Preferred insured amount" at bounding box center [625, 184] width 250 height 25
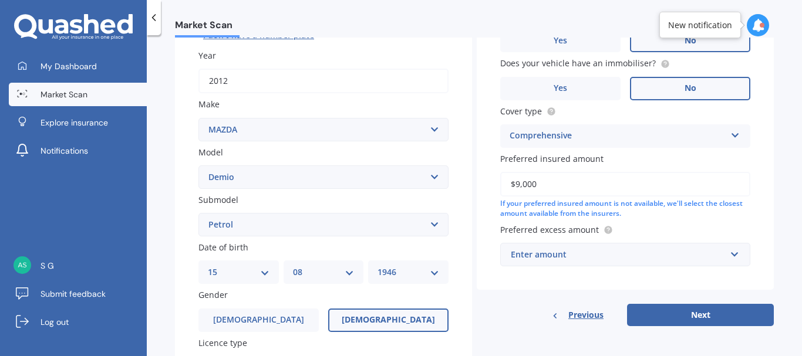
type input "$9,000"
click at [725, 260] on input "text" at bounding box center [620, 255] width 239 height 22
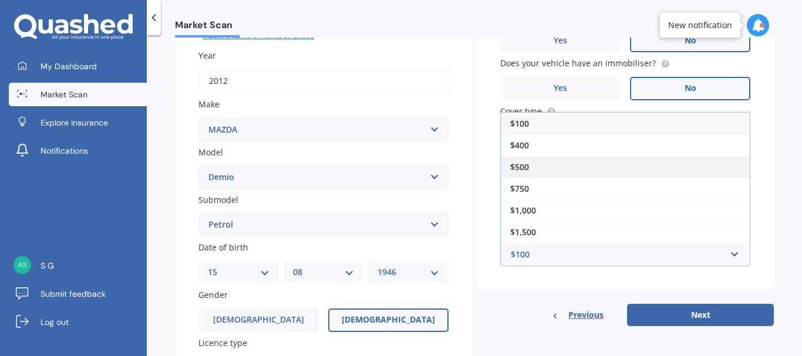
click at [602, 167] on div "$500" at bounding box center [625, 167] width 249 height 22
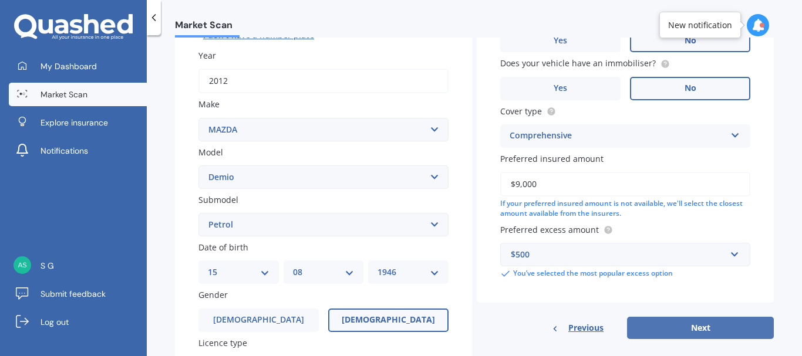
click at [686, 327] on button "Next" at bounding box center [700, 328] width 147 height 22
select select "15"
select select "08"
select select "1946"
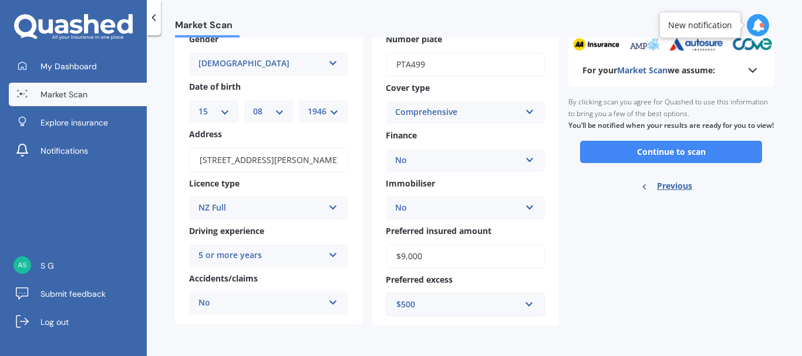
scroll to position [0, 0]
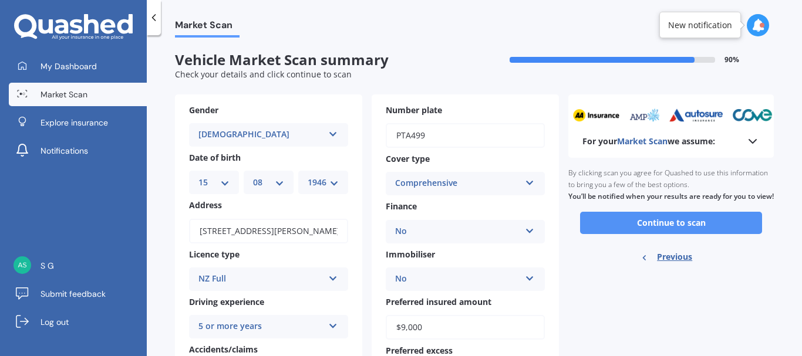
click at [694, 234] on button "Continue to scan" at bounding box center [671, 223] width 182 height 22
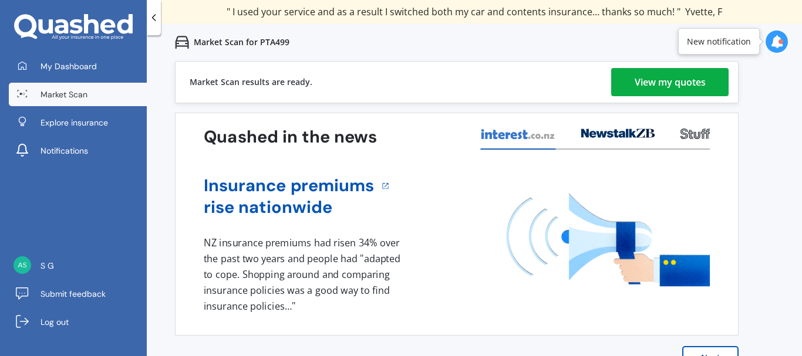
click at [681, 86] on div "View my quotes" at bounding box center [669, 82] width 71 height 28
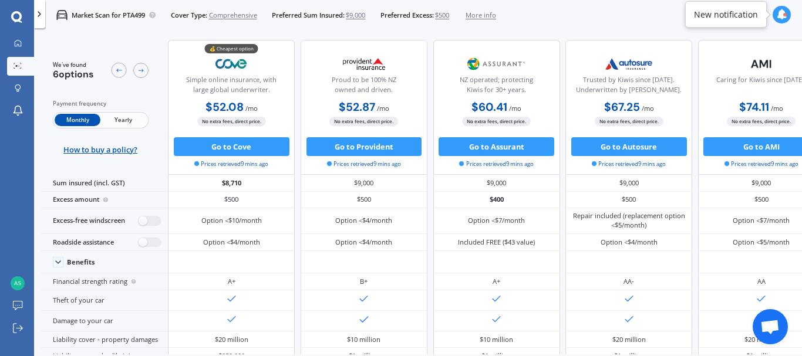
click at [448, 15] on span "$500" at bounding box center [442, 15] width 14 height 9
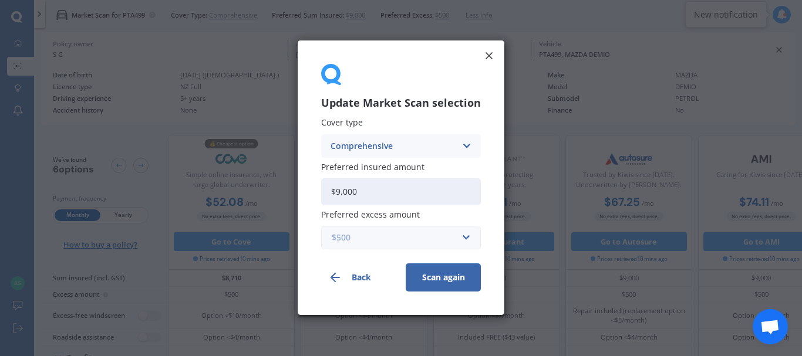
click at [464, 238] on input "text" at bounding box center [396, 238] width 149 height 22
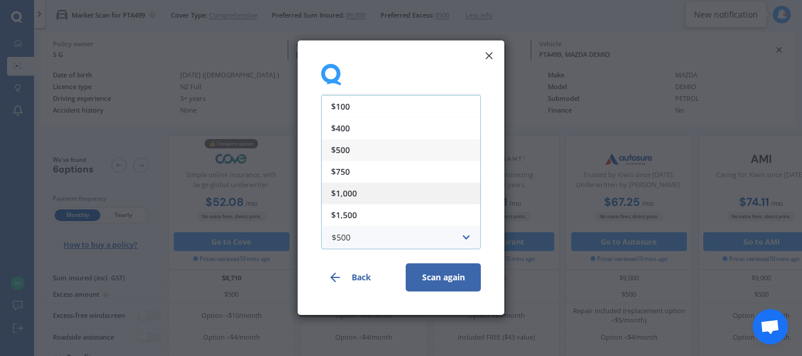
click at [369, 191] on div "$1,000" at bounding box center [401, 194] width 158 height 22
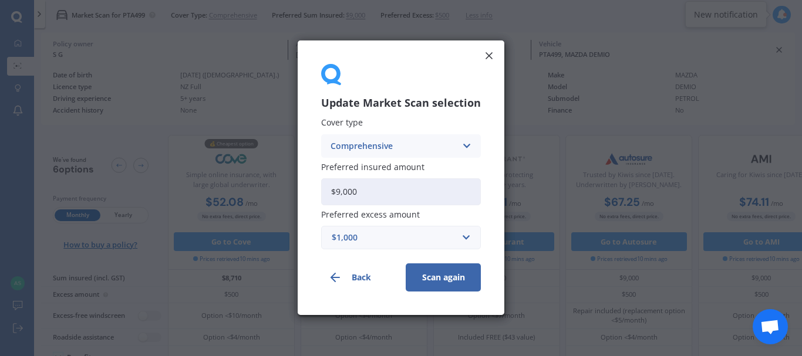
click at [432, 277] on button "Scan again" at bounding box center [443, 278] width 75 height 28
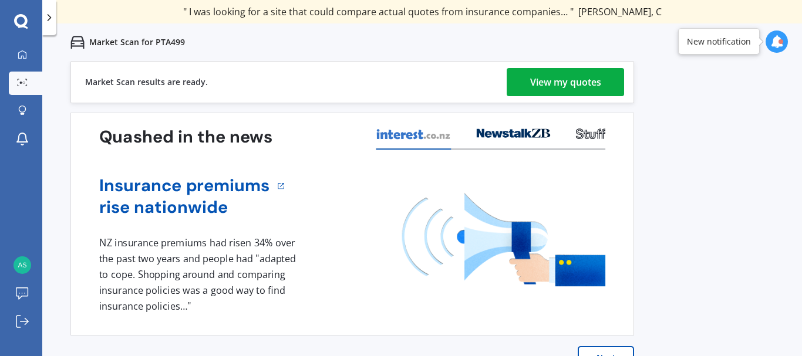
click at [555, 86] on div "View my quotes" at bounding box center [565, 82] width 71 height 28
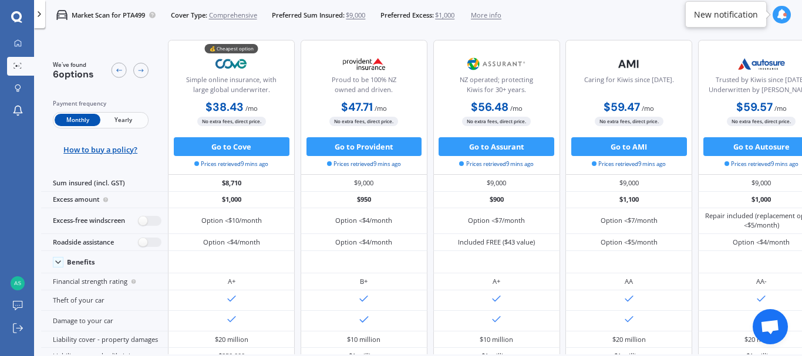
scroll to position [0, 200]
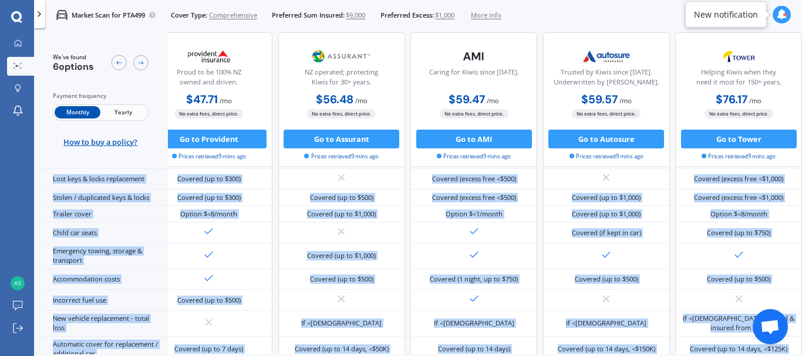
drag, startPoint x: 469, startPoint y: 347, endPoint x: 335, endPoint y: 354, distance: 134.0
click at [335, 354] on div "We've found 6 options Payment frequency Monthly Yearly How to buy a policy? 💰 C…" at bounding box center [421, 209] width 761 height 354
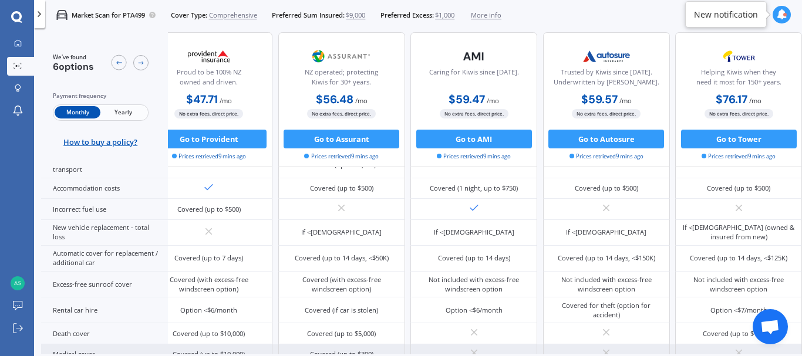
click at [480, 347] on div at bounding box center [473, 355] width 127 height 21
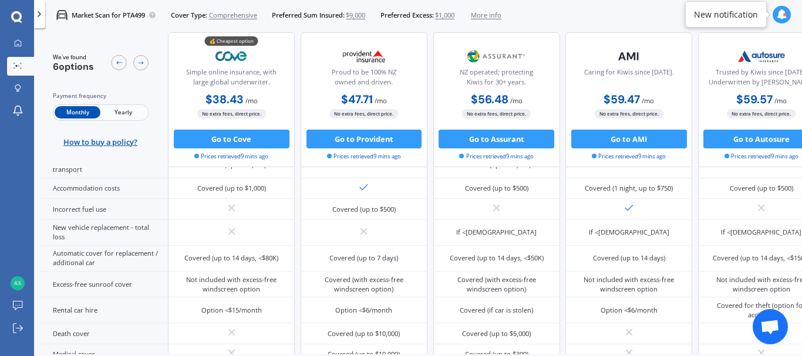
scroll to position [0, 0]
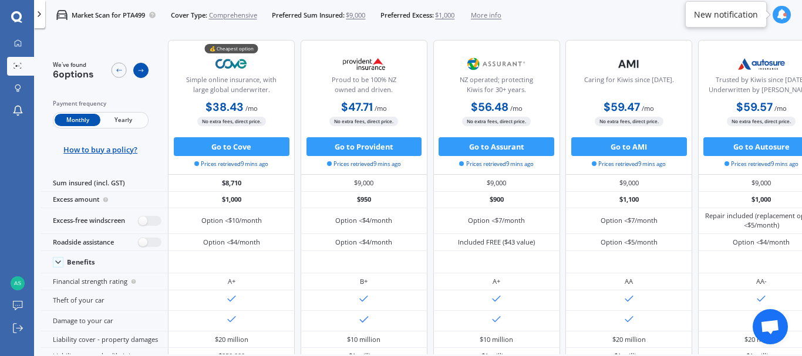
click at [139, 67] on icon at bounding box center [141, 71] width 8 height 8
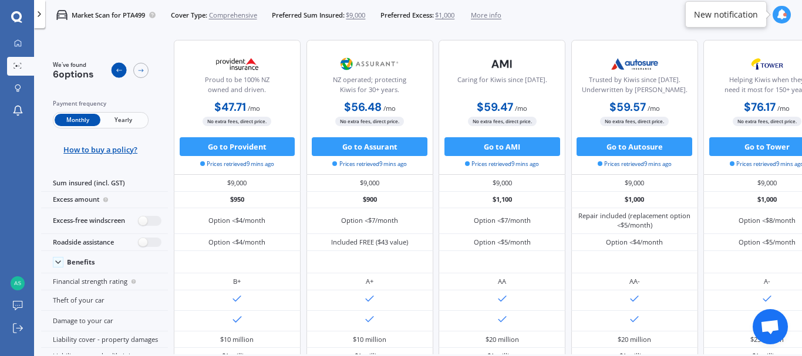
click at [119, 69] on icon at bounding box center [119, 71] width 8 height 8
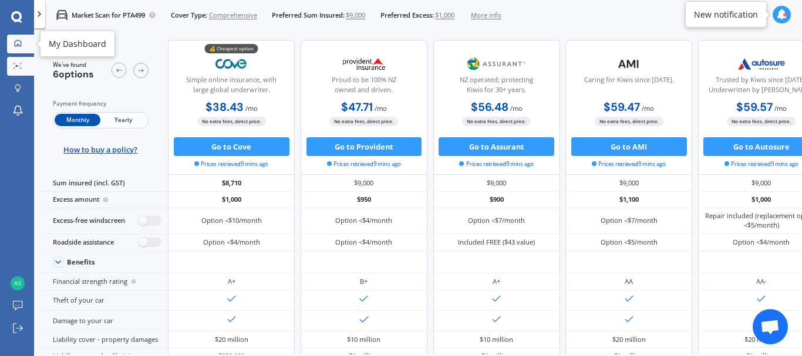
click at [14, 46] on icon at bounding box center [18, 43] width 8 height 8
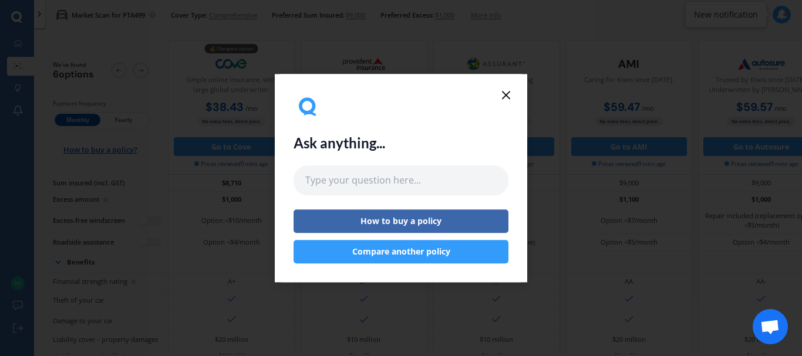
click at [507, 94] on line at bounding box center [505, 95] width 7 height 7
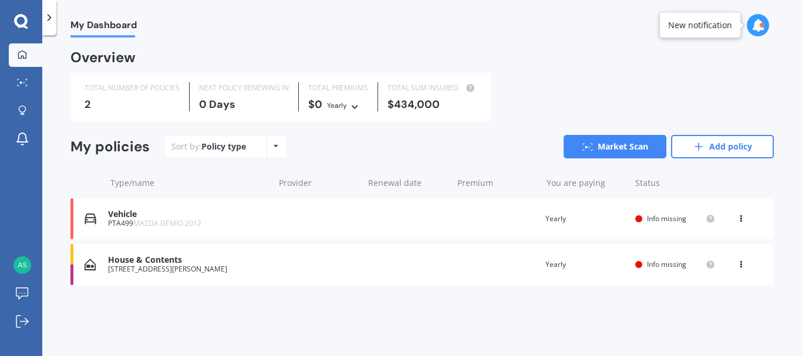
click at [220, 265] on div "[STREET_ADDRESS][PERSON_NAME]" at bounding box center [188, 269] width 160 height 8
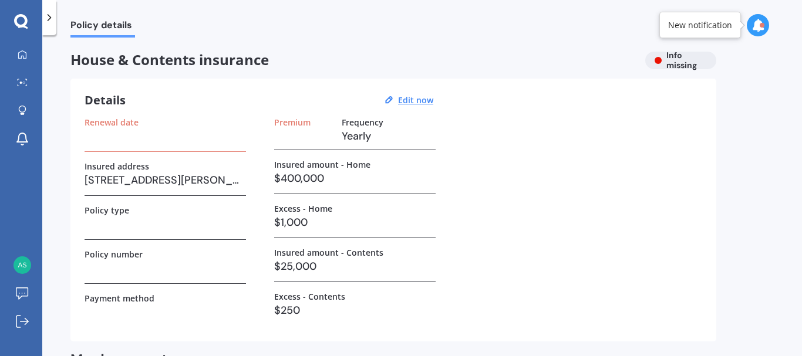
click at [128, 137] on h3 at bounding box center [165, 136] width 161 height 18
click at [312, 137] on h3 at bounding box center [303, 136] width 58 height 18
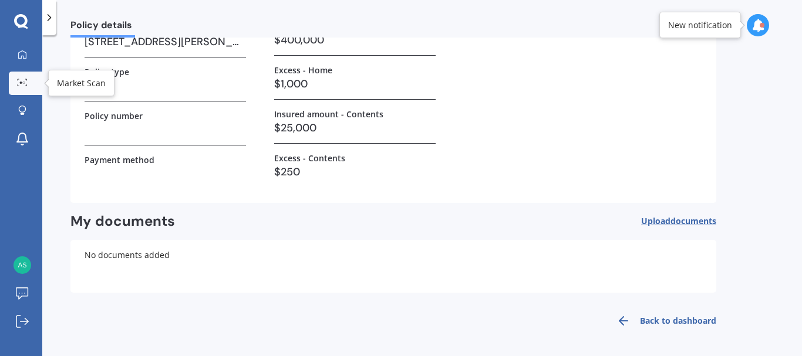
click at [23, 89] on link "Market Scan" at bounding box center [25, 83] width 33 height 23
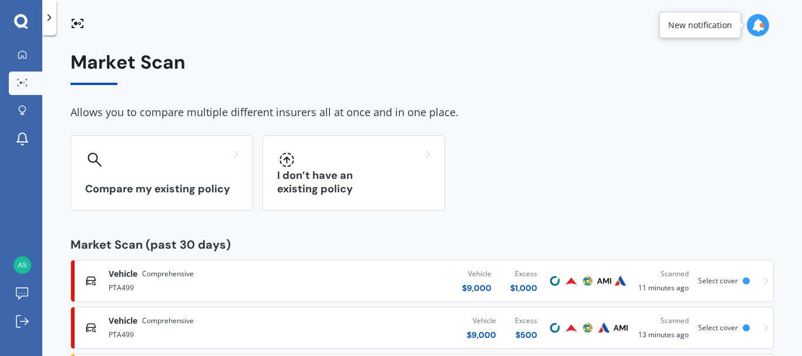
scroll to position [66, 0]
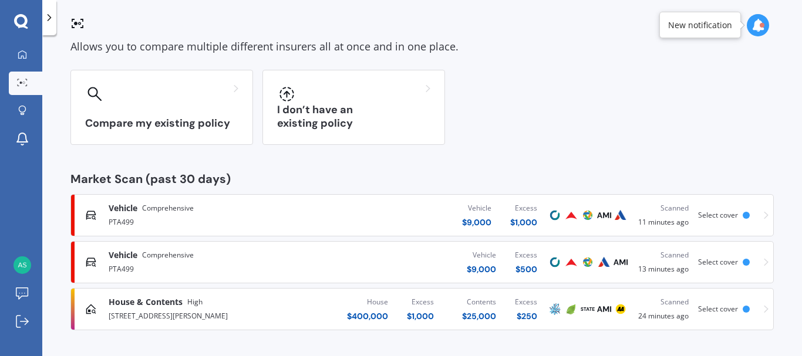
click at [173, 305] on span "House & Contents" at bounding box center [146, 302] width 74 height 12
